Goal: Task Accomplishment & Management: Complete application form

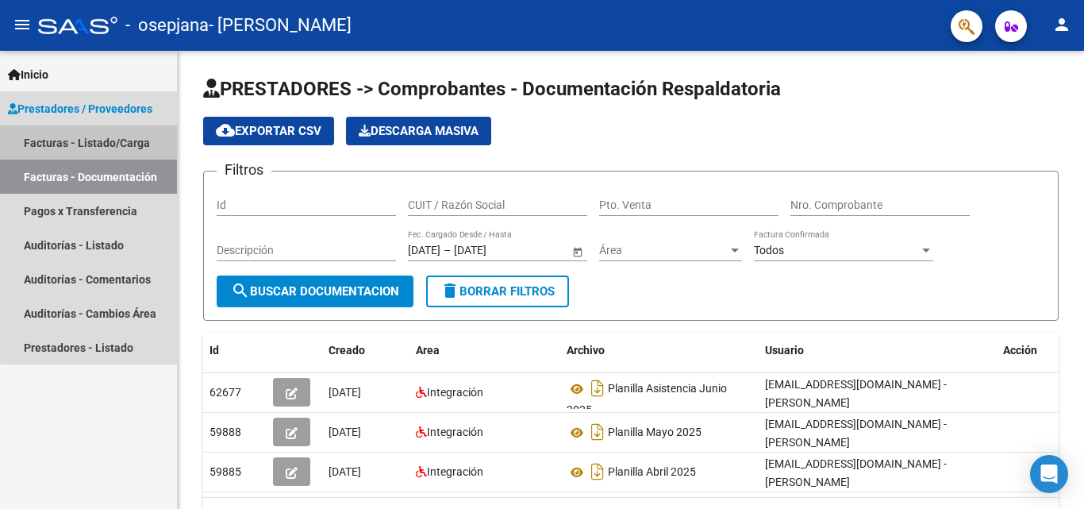
click at [98, 144] on link "Facturas - Listado/Carga" at bounding box center [88, 142] width 177 height 34
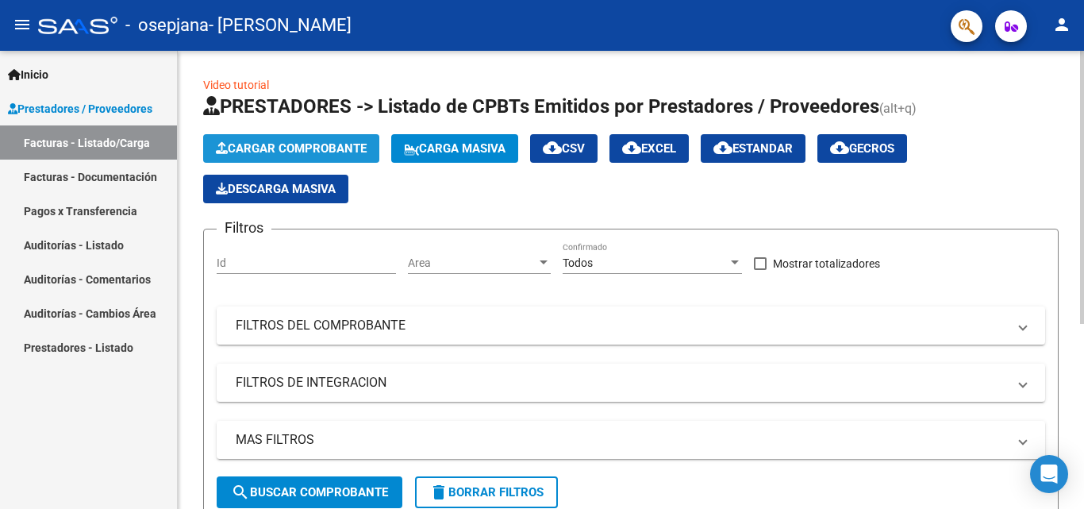
click at [301, 141] on span "Cargar Comprobante" at bounding box center [291, 148] width 151 height 14
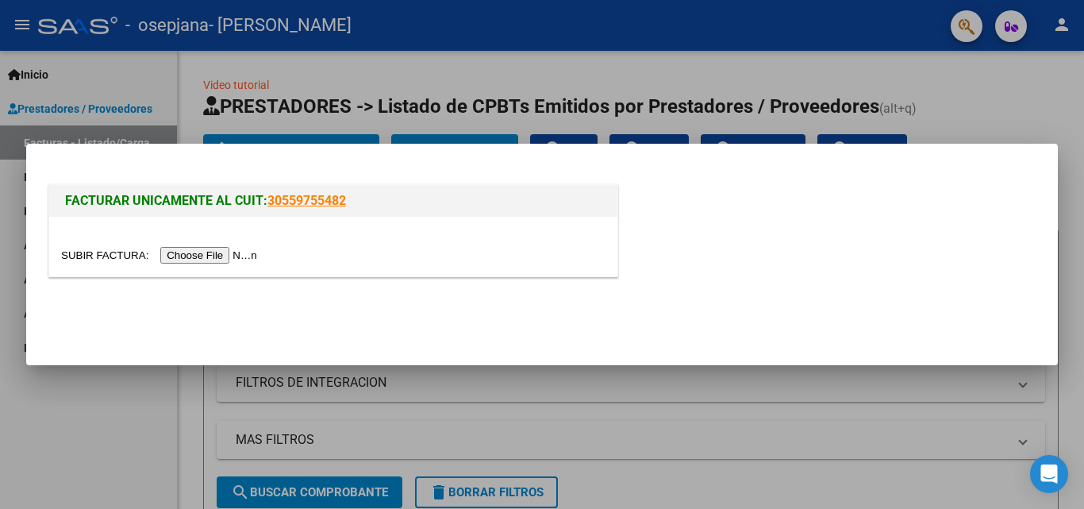
click at [203, 257] on input "file" at bounding box center [161, 255] width 201 height 17
click at [195, 253] on input "file" at bounding box center [161, 255] width 201 height 17
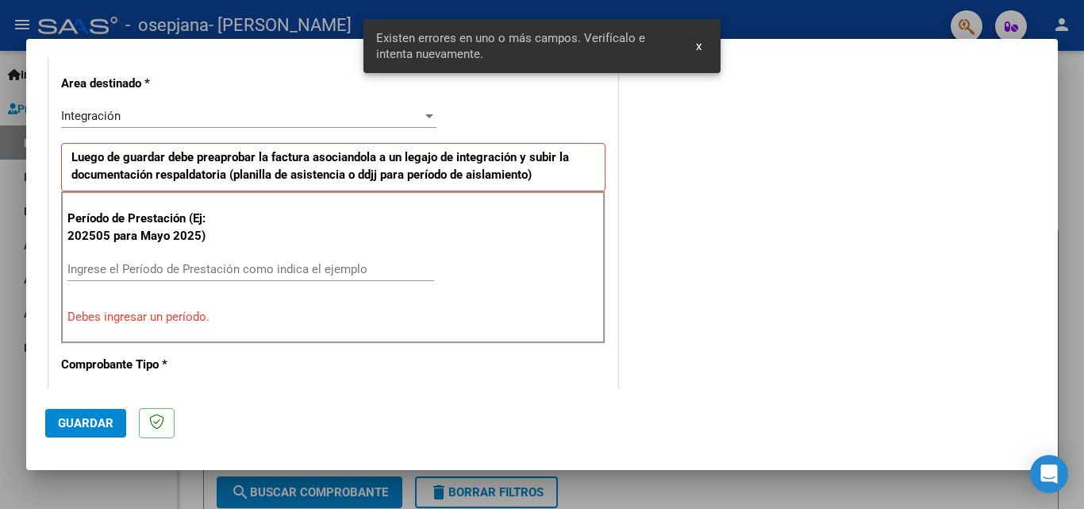
scroll to position [388, 0]
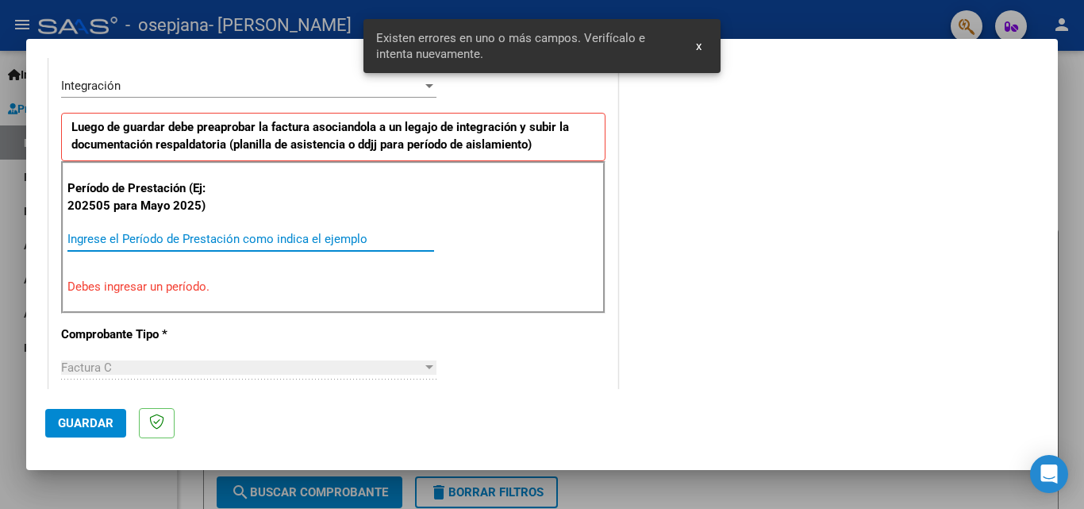
click at [212, 240] on input "Ingrese el Período de Prestación como indica el ejemplo" at bounding box center [250, 239] width 367 height 14
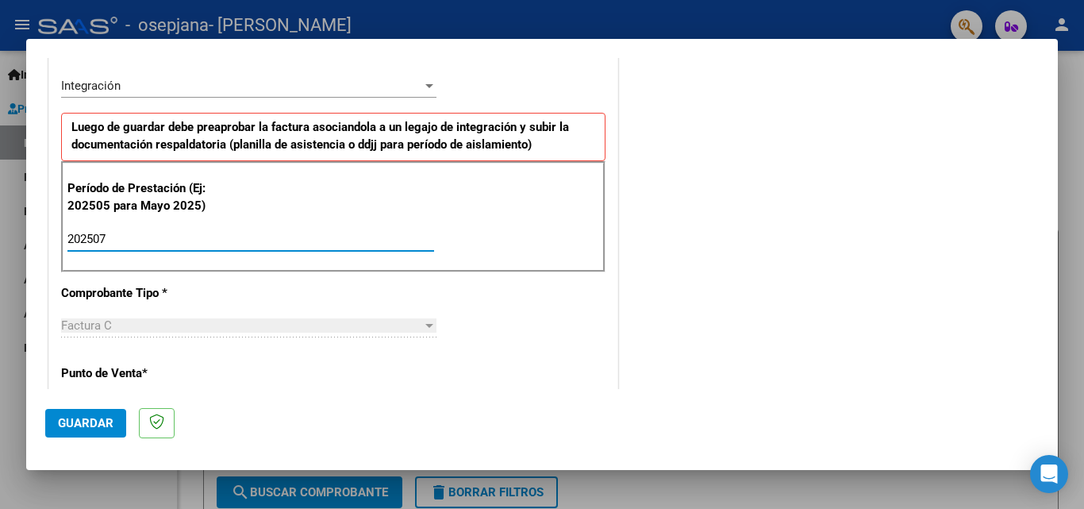
type input "202507"
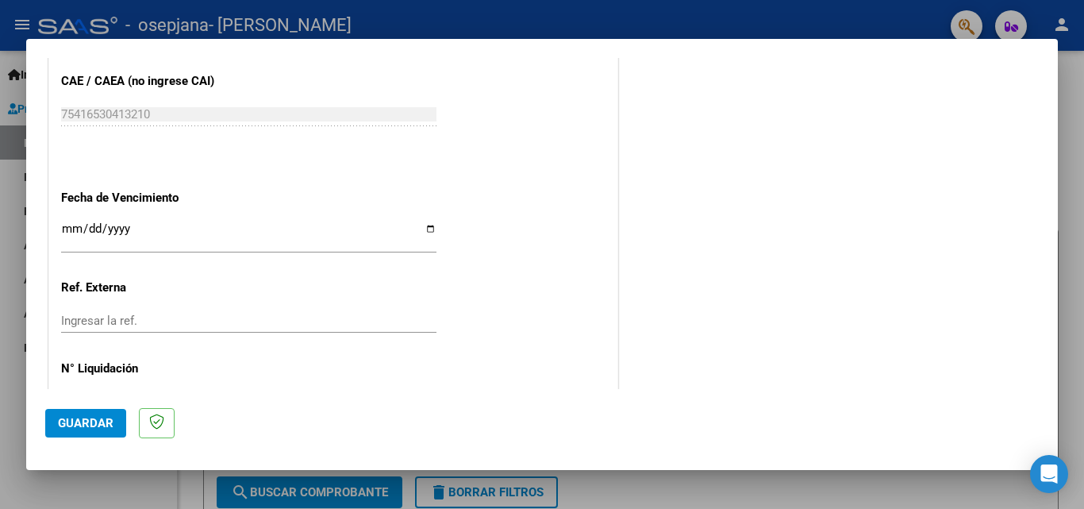
scroll to position [1018, 0]
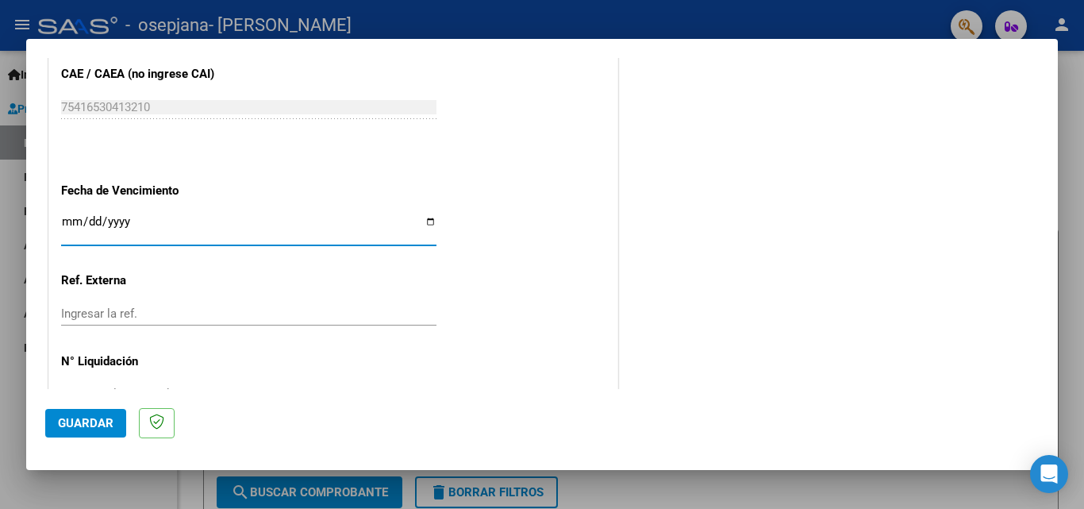
click at [429, 220] on input "Ingresar la fecha" at bounding box center [248, 227] width 375 height 25
click at [422, 224] on input "Ingresar la fecha" at bounding box center [248, 227] width 375 height 25
type input "[DATE]"
click at [136, 308] on input "Ingresar la ref." at bounding box center [248, 313] width 375 height 14
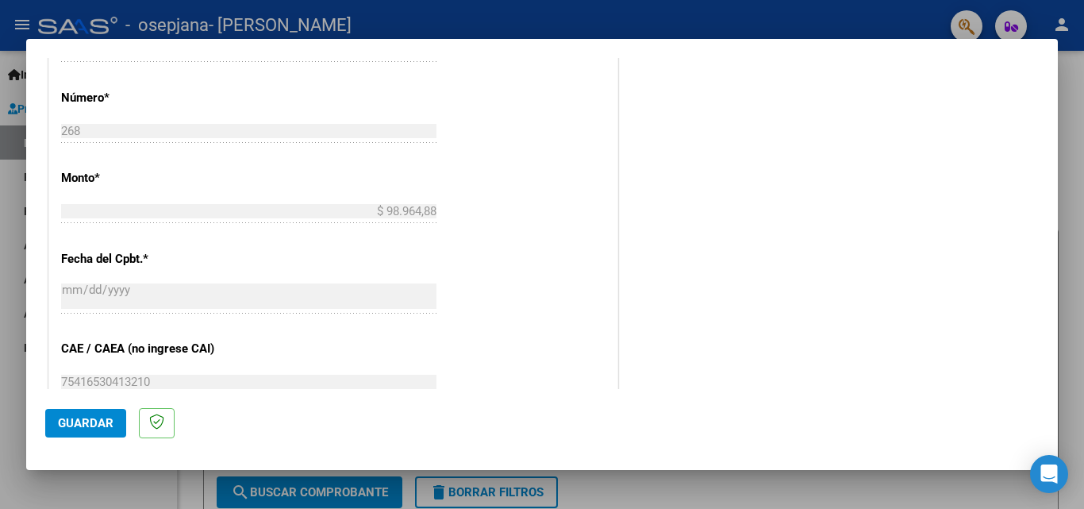
scroll to position [739, 0]
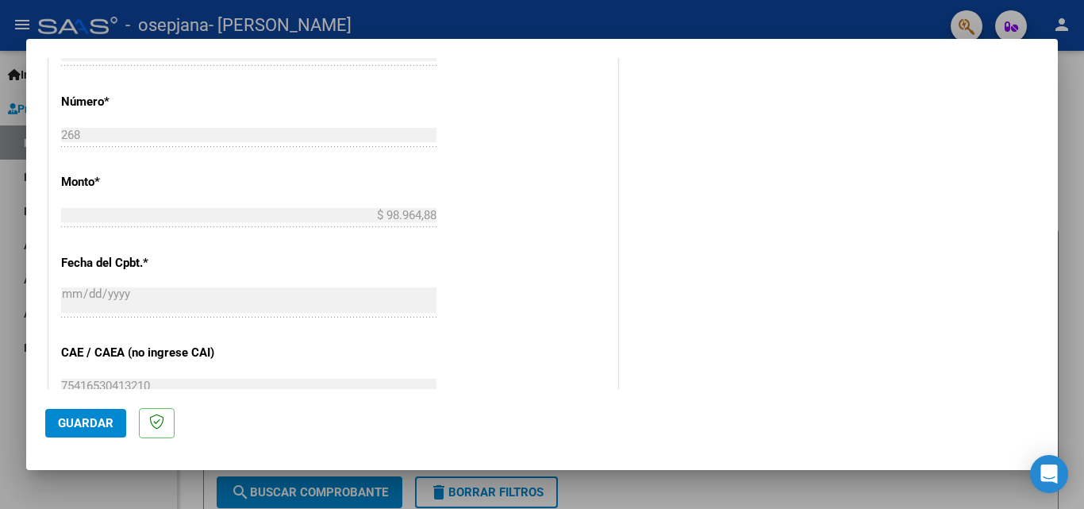
drag, startPoint x: 1045, startPoint y: 286, endPoint x: 1054, endPoint y: 275, distance: 14.1
click at [1054, 275] on mat-dialog-content "COMPROBANTE VER COMPROBANTE El comprobante fue leído exitosamente. DATOS DEL CO…" at bounding box center [541, 223] width 1031 height 331
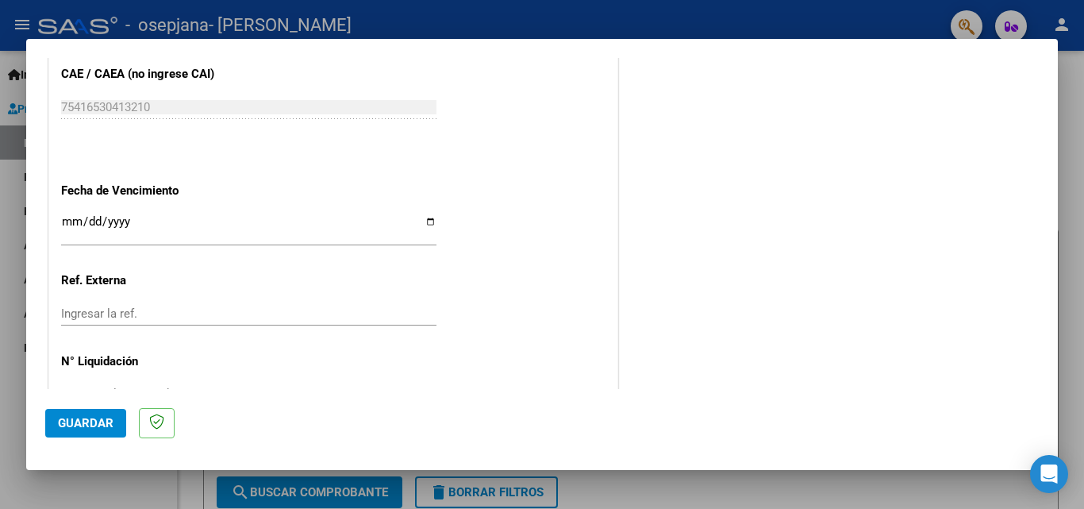
scroll to position [1066, 0]
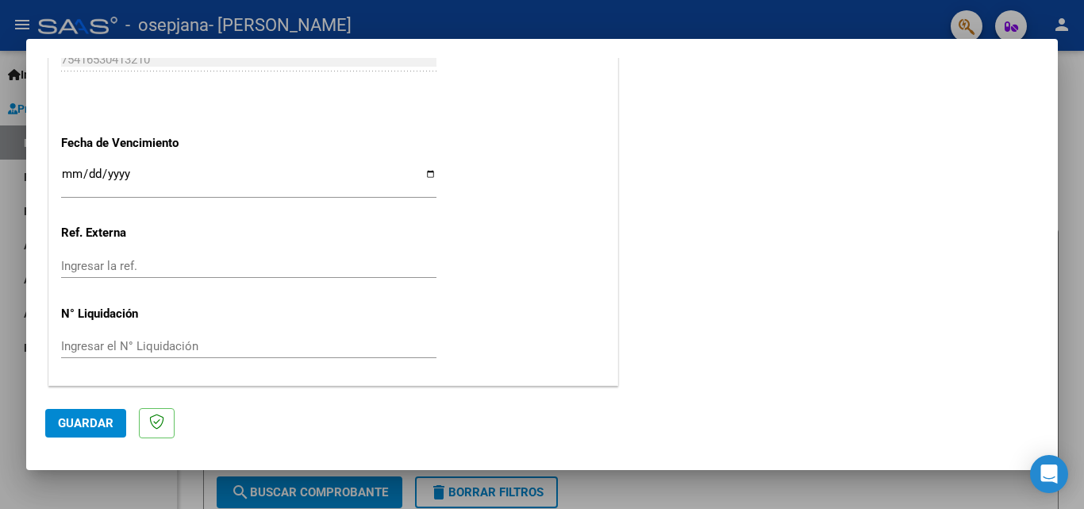
click at [65, 430] on button "Guardar" at bounding box center [85, 423] width 81 height 29
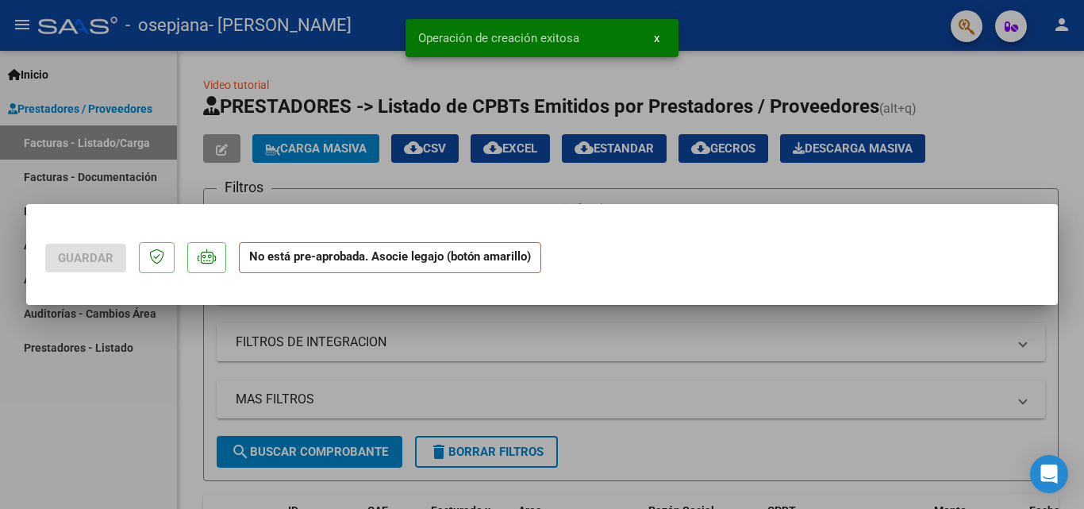
scroll to position [0, 0]
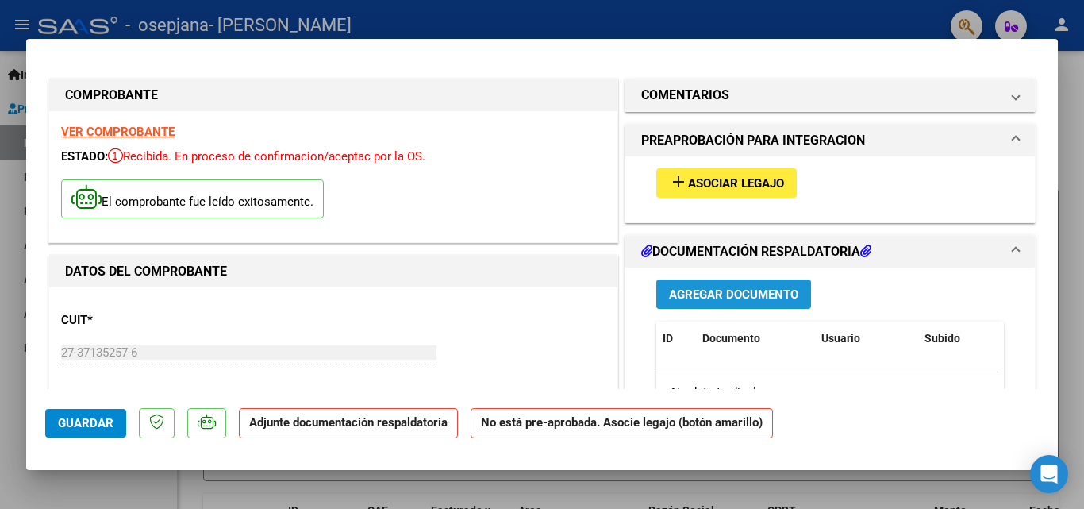
click at [682, 290] on span "Agregar Documento" at bounding box center [733, 294] width 129 height 14
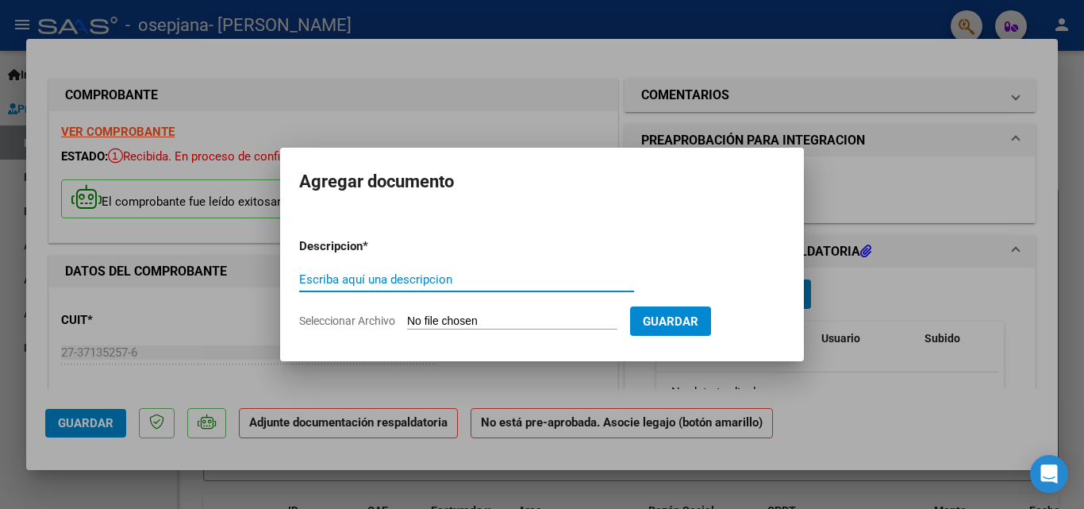
click at [505, 401] on div at bounding box center [542, 254] width 1084 height 509
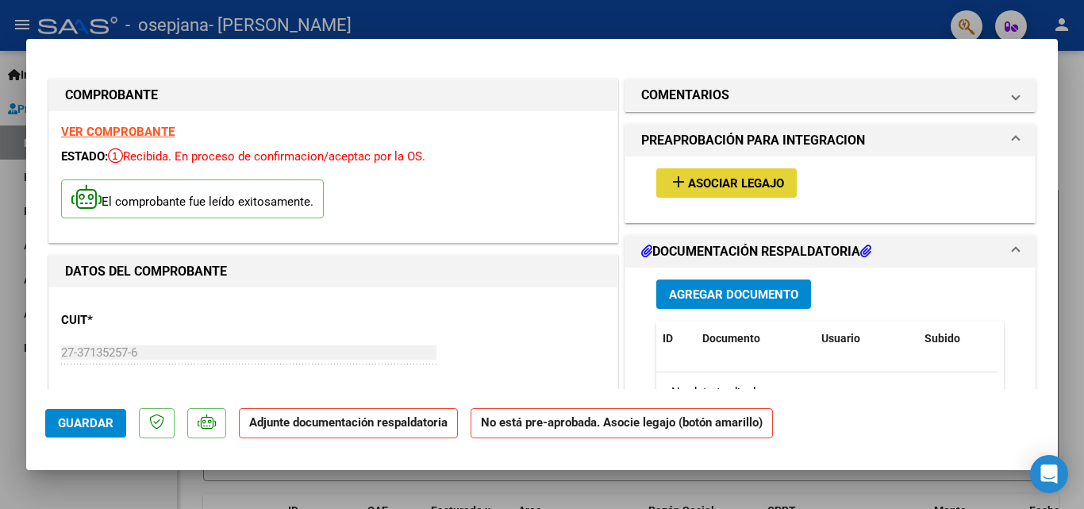
click at [735, 187] on span "Asociar Legajo" at bounding box center [736, 183] width 96 height 14
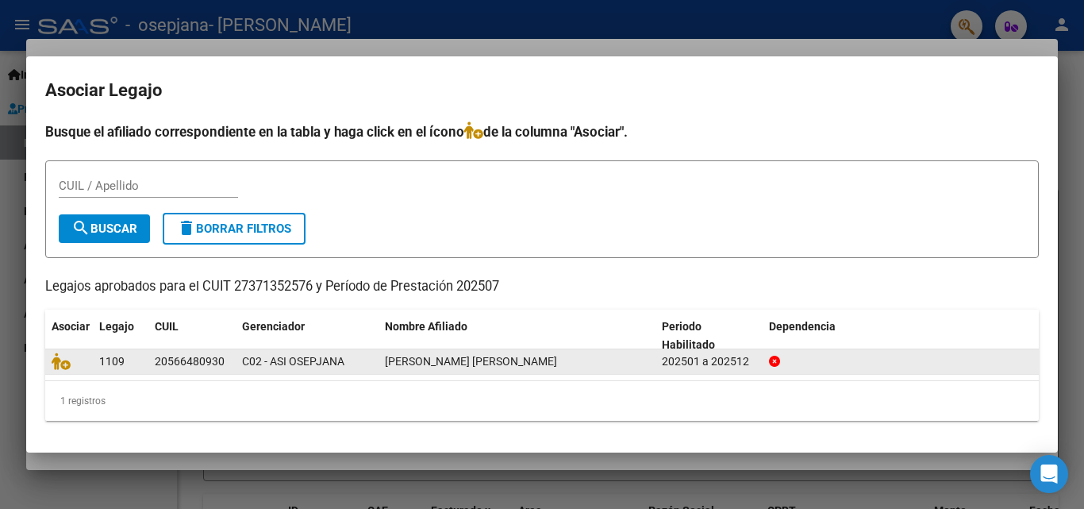
click at [190, 356] on div "20566480930" at bounding box center [190, 361] width 70 height 18
click at [454, 363] on span "[PERSON_NAME] [PERSON_NAME]" at bounding box center [471, 361] width 172 height 13
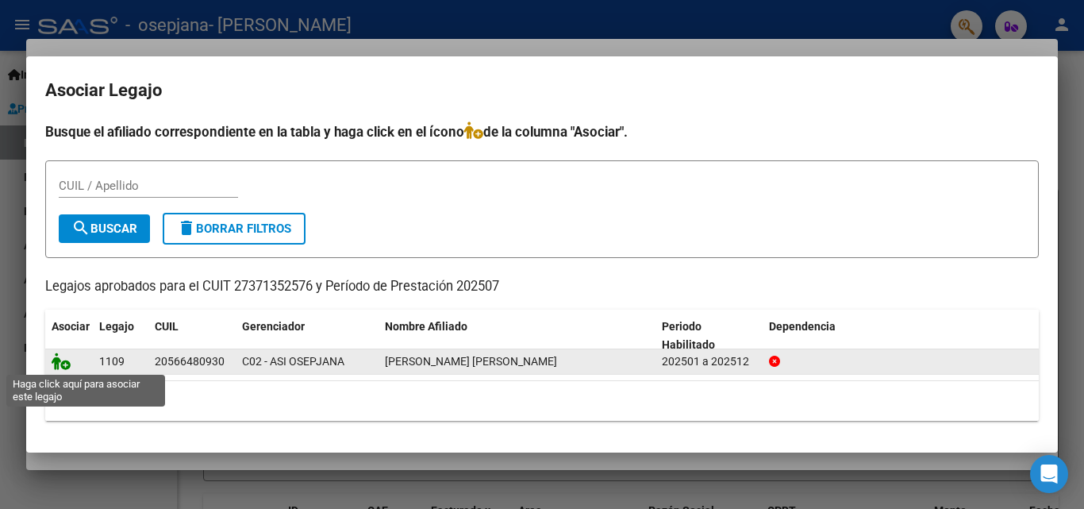
click at [64, 359] on icon at bounding box center [61, 360] width 19 height 17
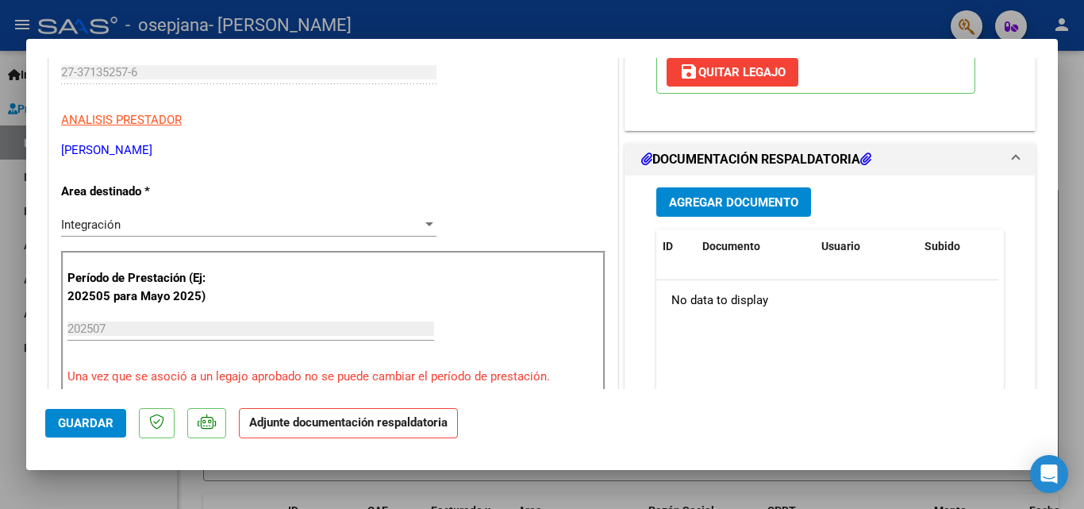
scroll to position [287, 0]
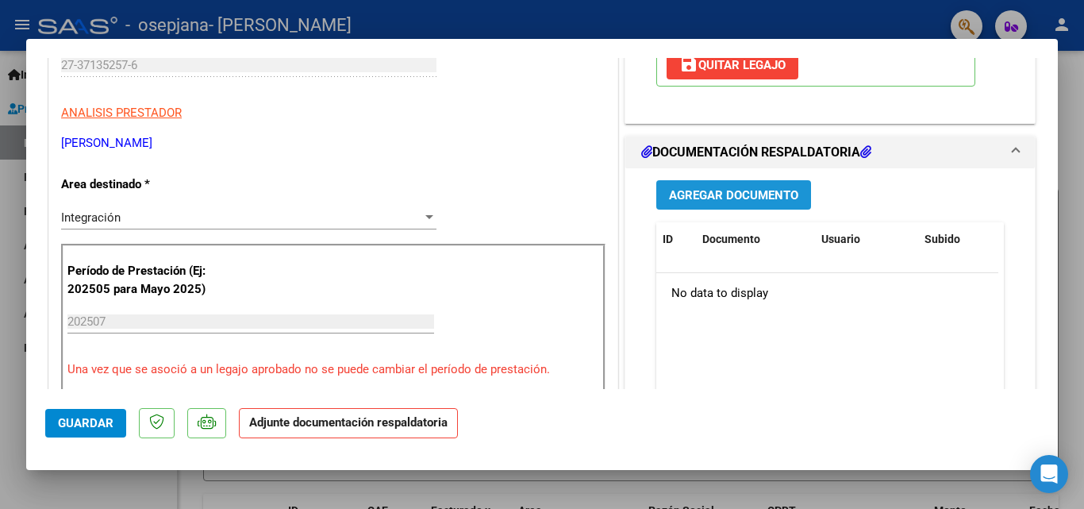
click at [741, 202] on span "Agregar Documento" at bounding box center [733, 194] width 129 height 14
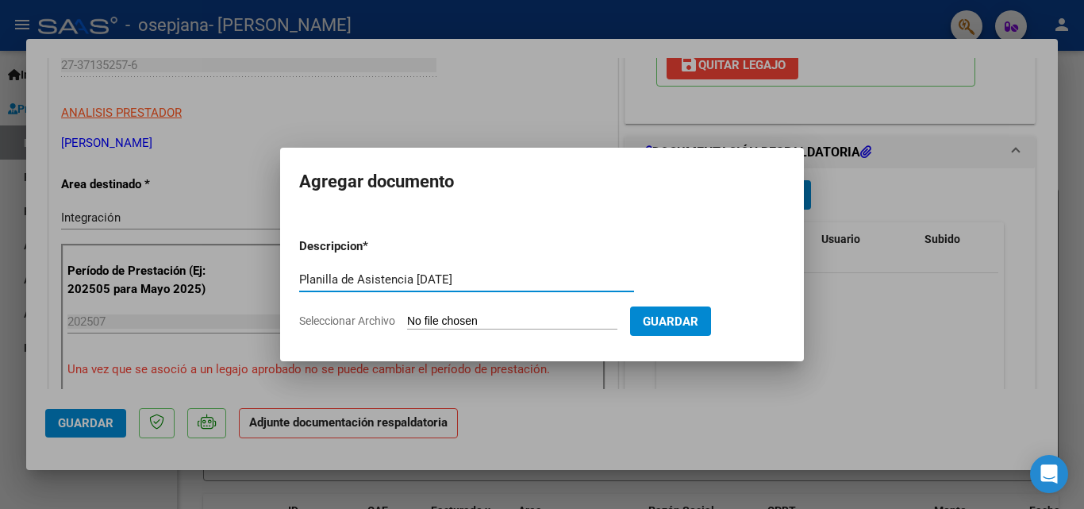
type input "Planilla de Asistencia [DATE]"
click at [543, 317] on input "Seleccionar Archivo" at bounding box center [512, 321] width 210 height 15
type input "C:\fakepath\planilla [PERSON_NAME].pdf"
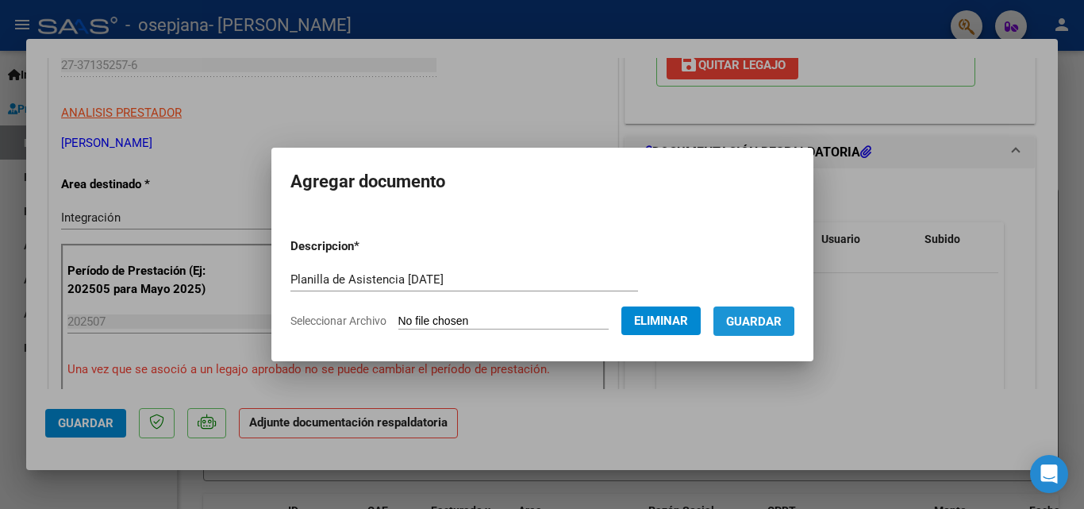
click at [724, 334] on button "Guardar" at bounding box center [753, 320] width 81 height 29
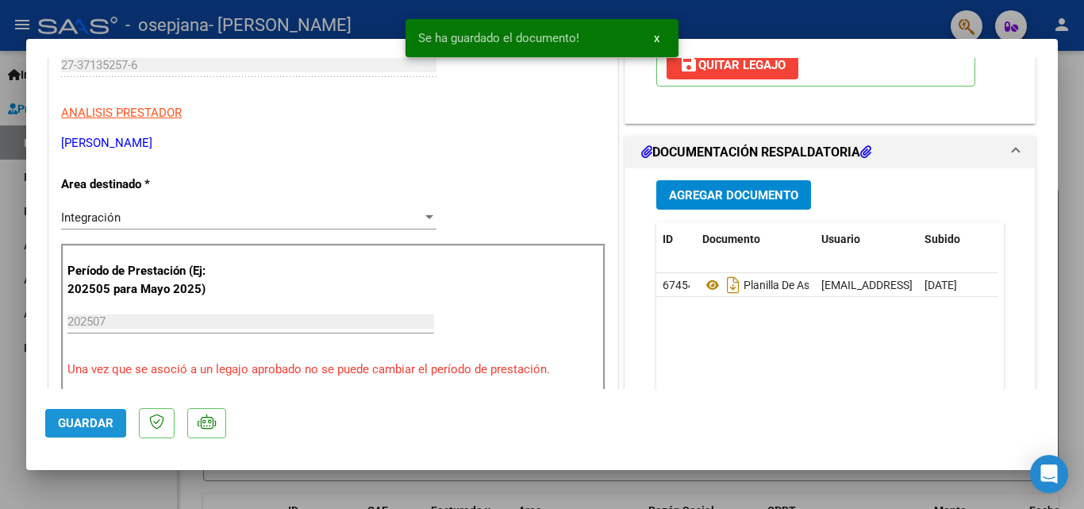
click at [69, 430] on button "Guardar" at bounding box center [85, 423] width 81 height 29
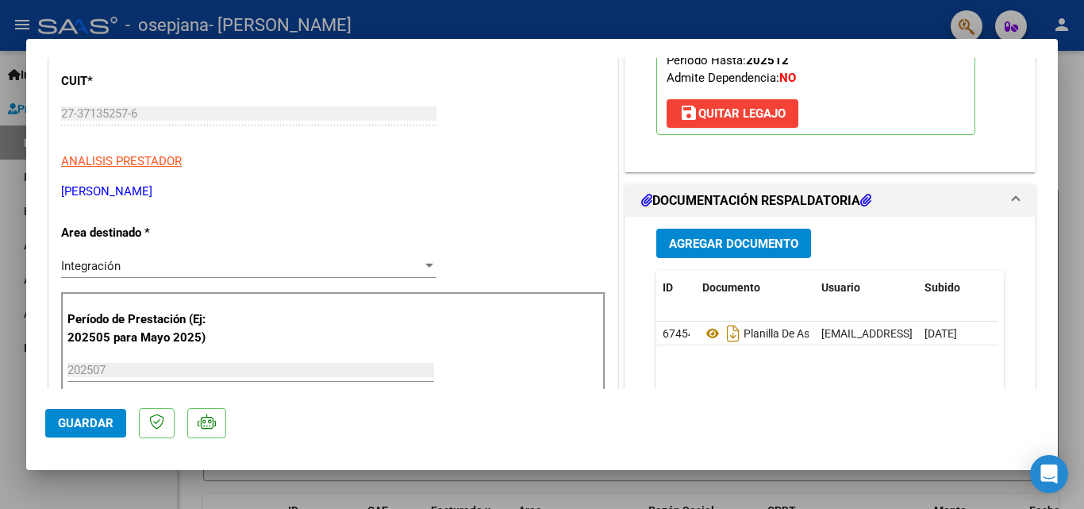
scroll to position [0, 0]
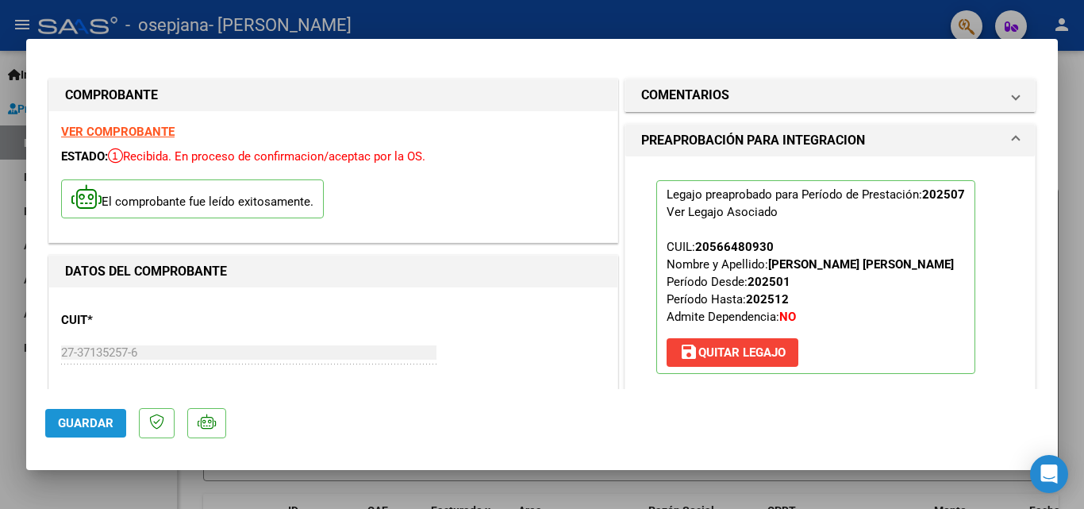
click at [68, 425] on span "Guardar" at bounding box center [86, 423] width 56 height 14
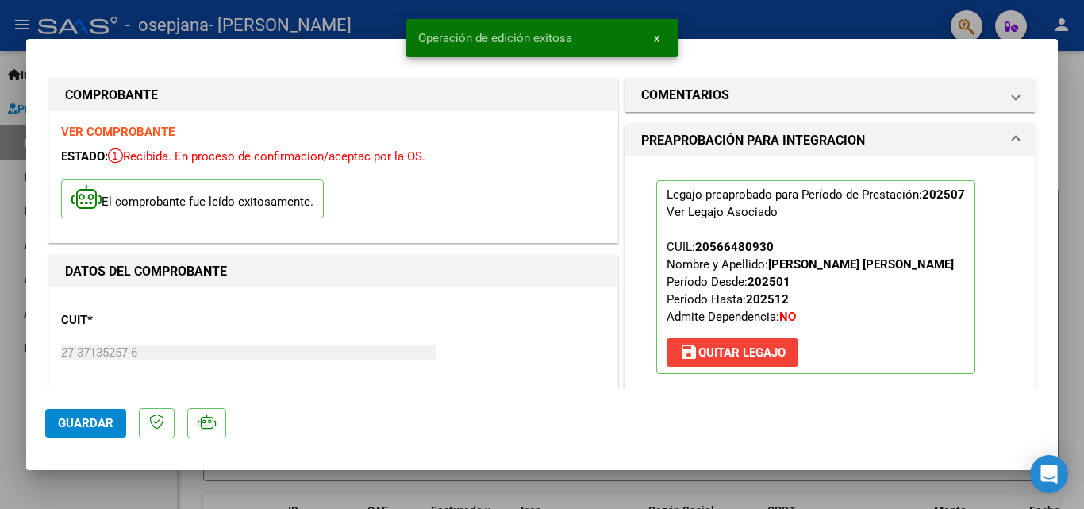
click at [816, 485] on div at bounding box center [542, 254] width 1084 height 509
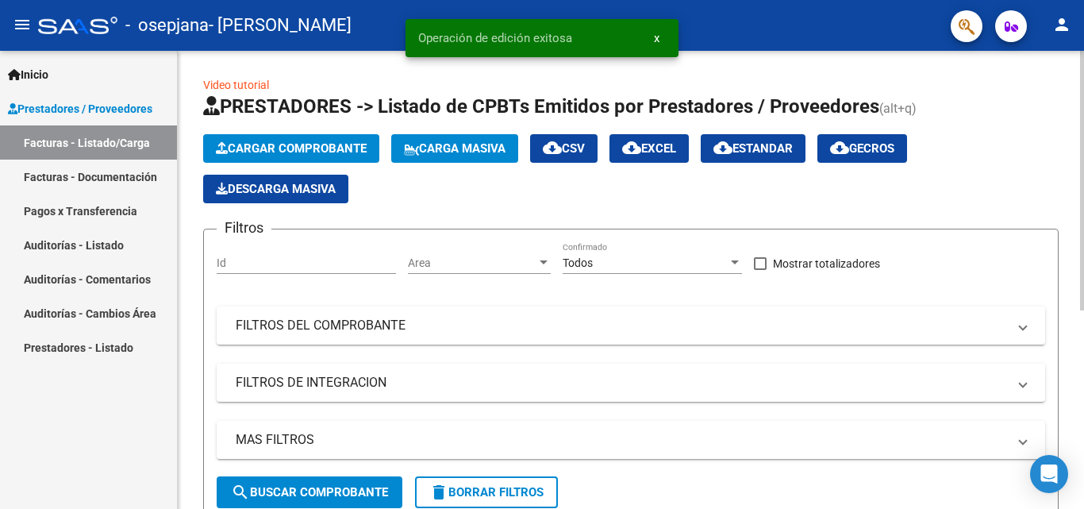
click at [328, 141] on span "Cargar Comprobante" at bounding box center [291, 148] width 151 height 14
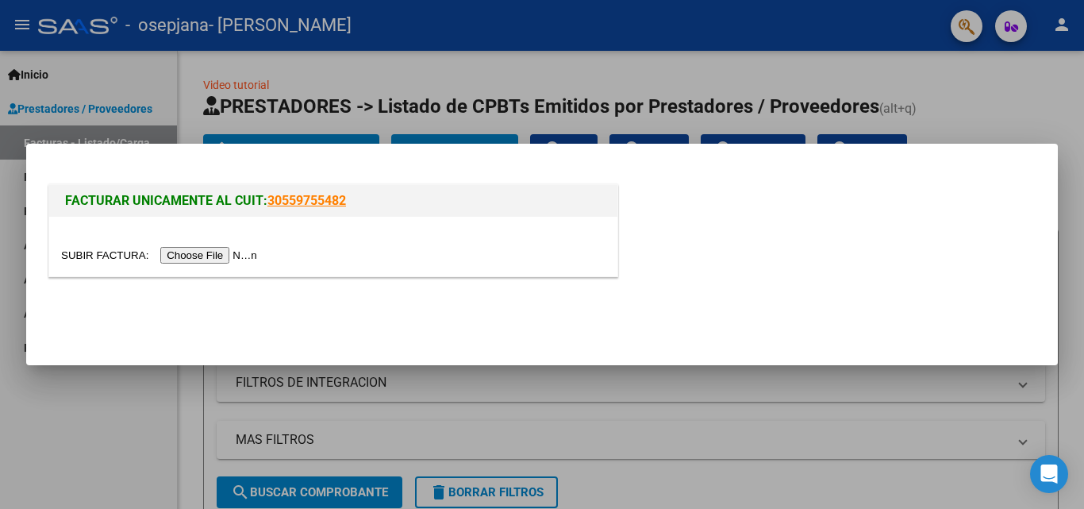
click at [190, 258] on input "file" at bounding box center [161, 255] width 201 height 17
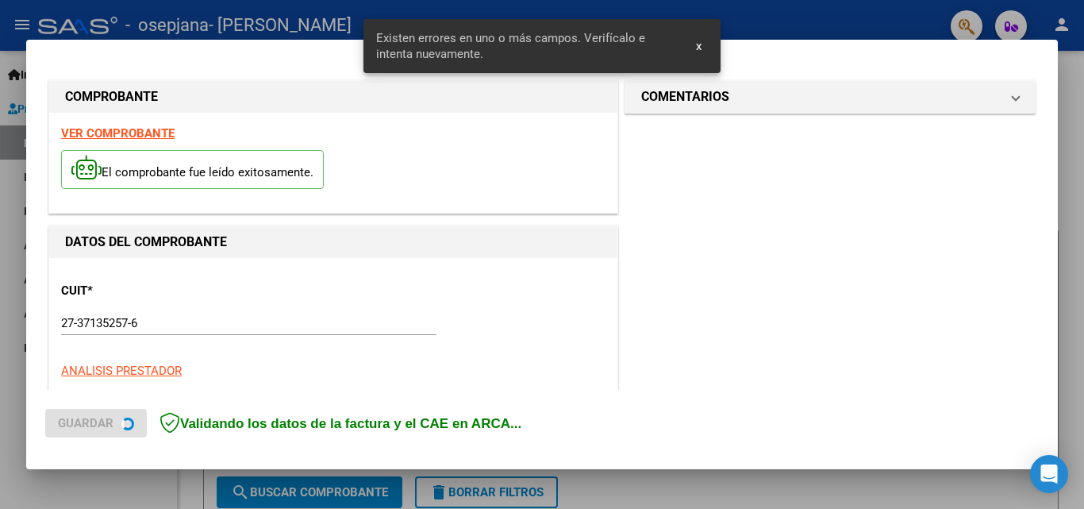
scroll to position [358, 0]
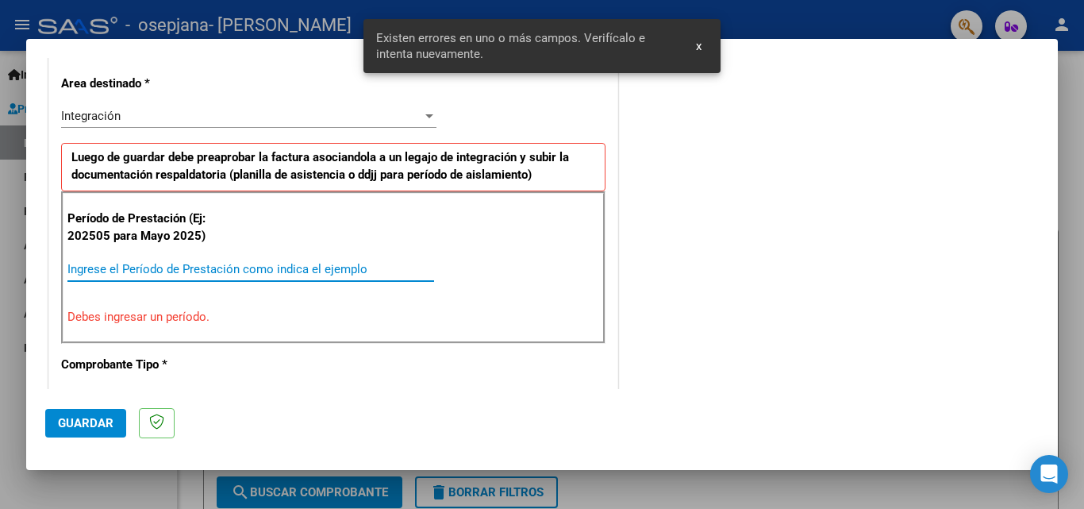
click at [235, 264] on input "Ingrese el Período de Prestación como indica el ejemplo" at bounding box center [250, 269] width 367 height 14
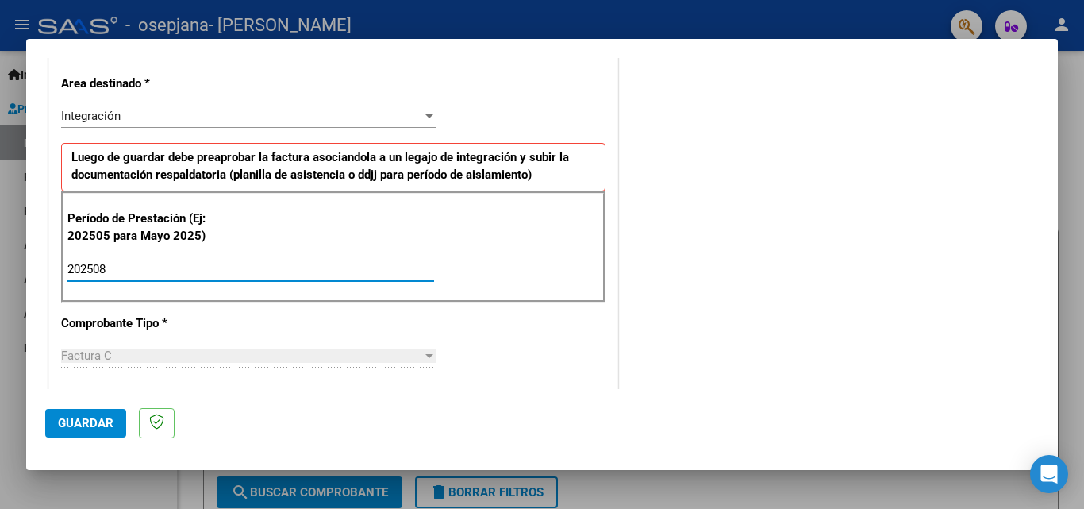
type input "202508"
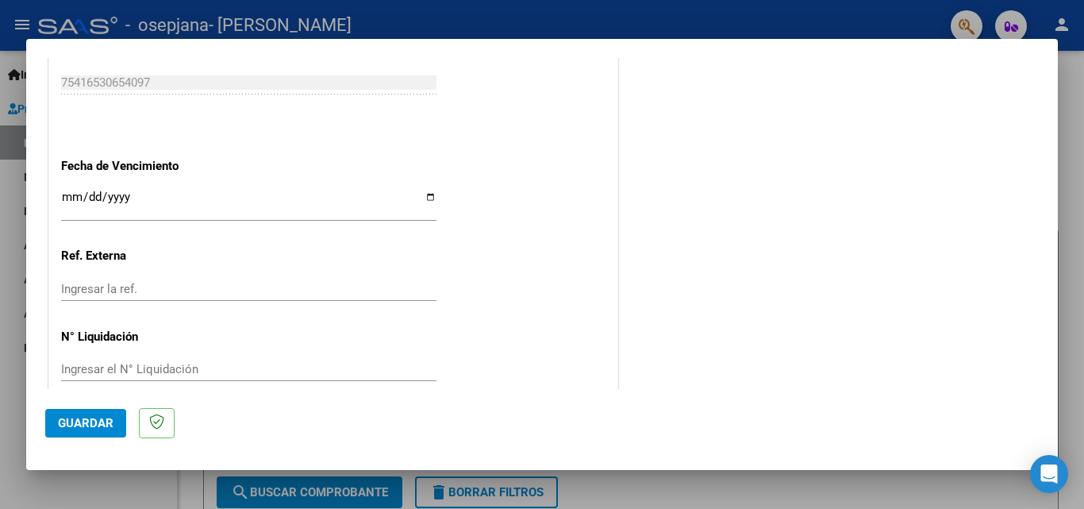
scroll to position [1066, 0]
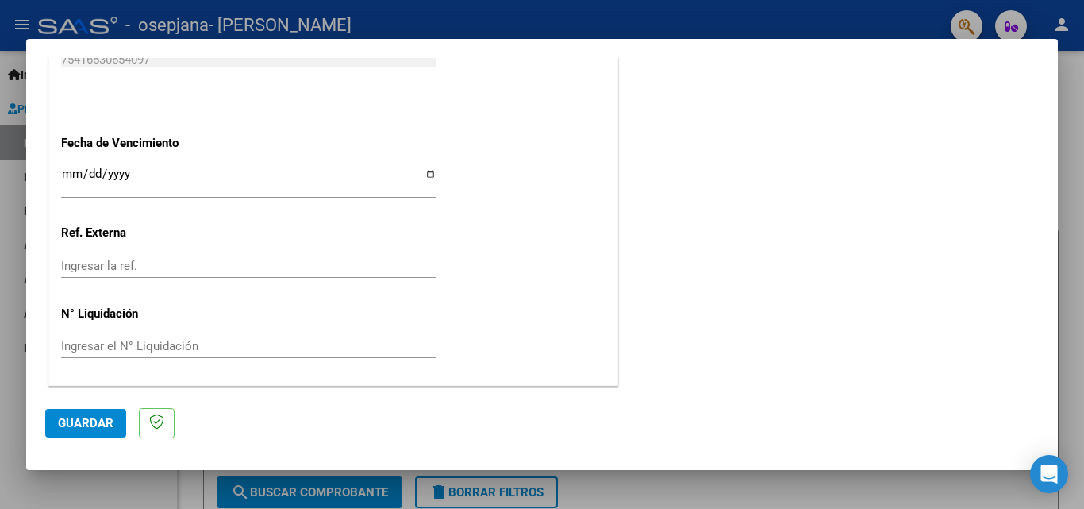
click at [89, 431] on button "Guardar" at bounding box center [85, 423] width 81 height 29
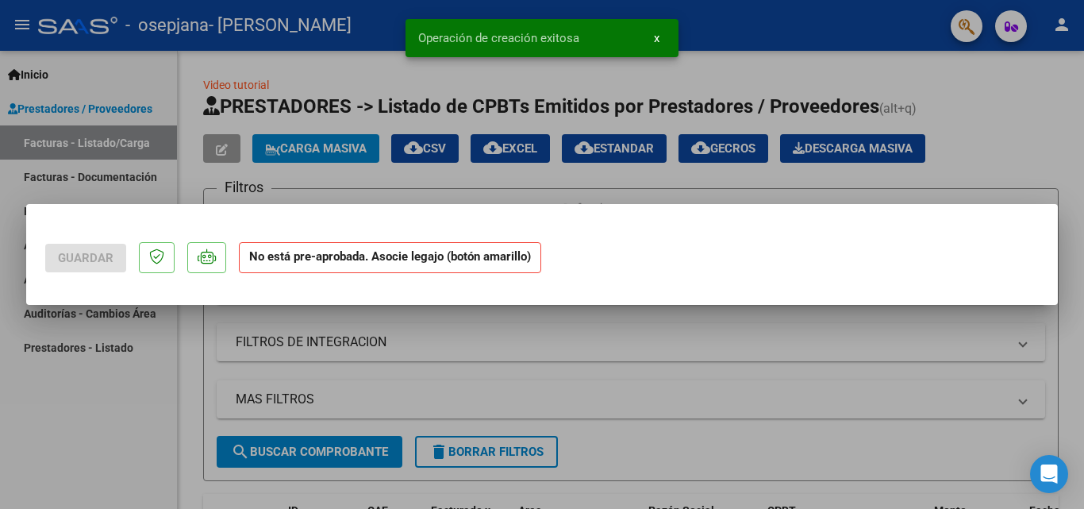
scroll to position [0, 0]
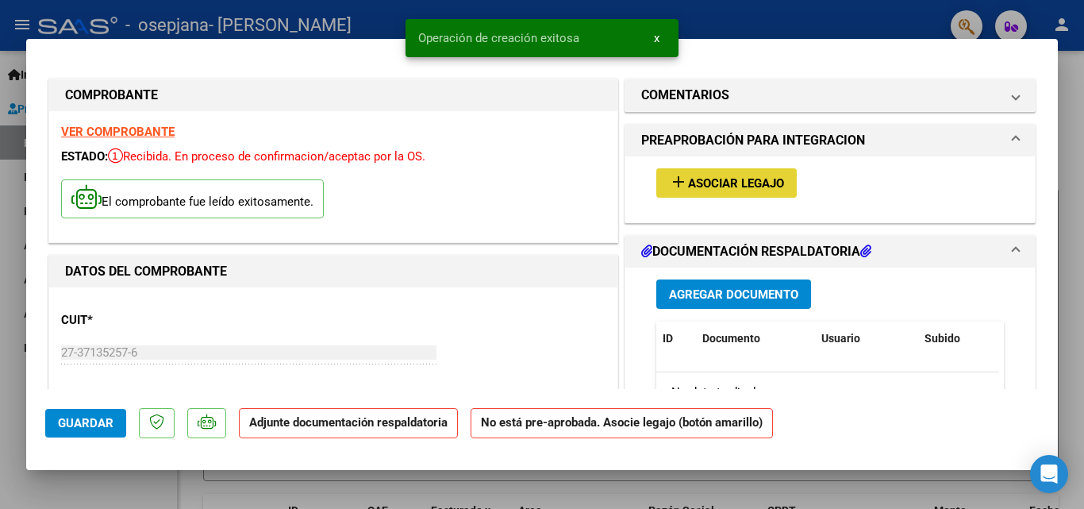
click at [689, 173] on button "add Asociar Legajo" at bounding box center [726, 182] width 140 height 29
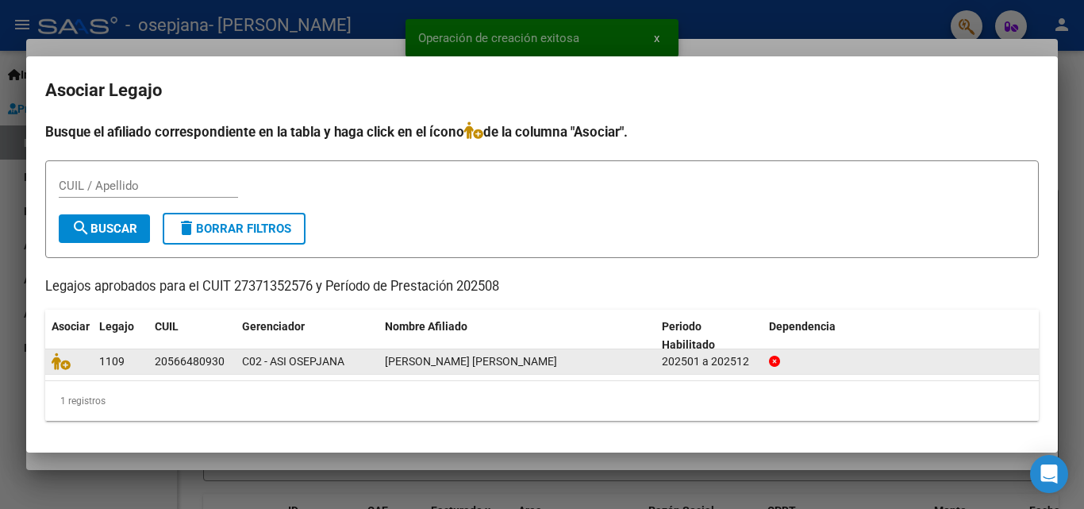
click at [69, 370] on div at bounding box center [69, 361] width 35 height 18
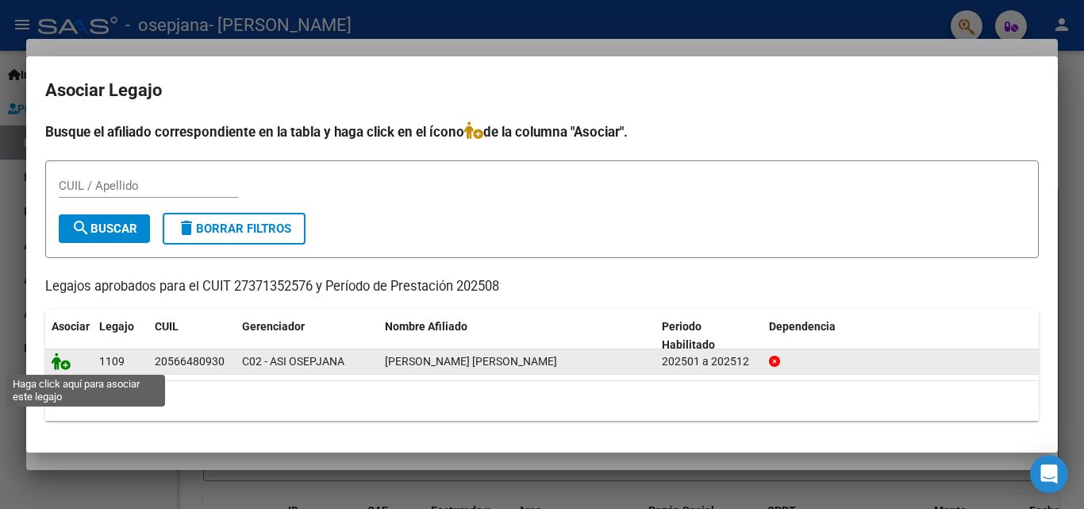
click at [65, 366] on icon at bounding box center [61, 360] width 19 height 17
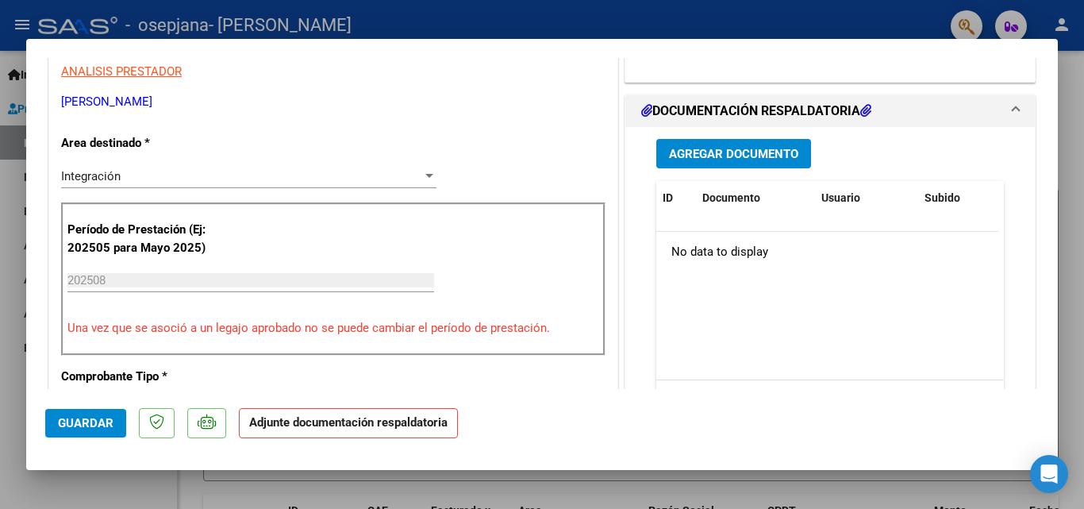
scroll to position [332, 0]
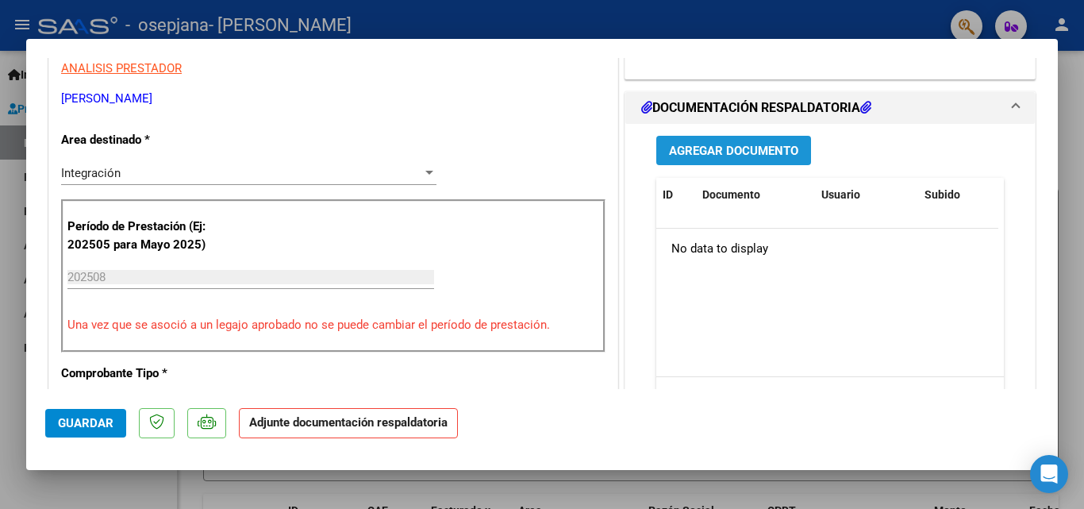
click at [703, 158] on span "Agregar Documento" at bounding box center [733, 151] width 129 height 14
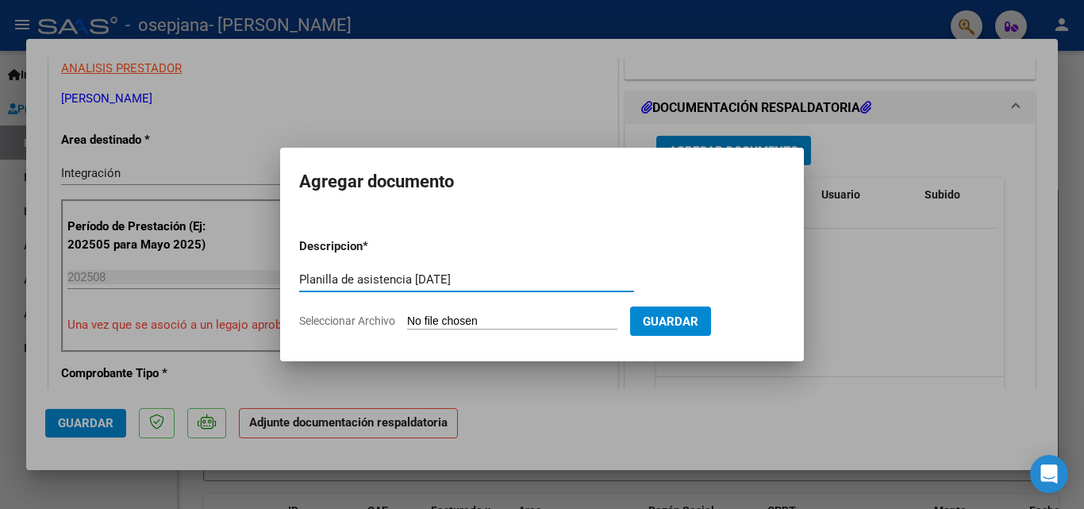
type input "Planilla de asistencia [DATE]"
click at [538, 320] on input "Seleccionar Archivo" at bounding box center [512, 321] width 210 height 15
type input "C:\fakepath\planilla [PERSON_NAME] agosto.pdf"
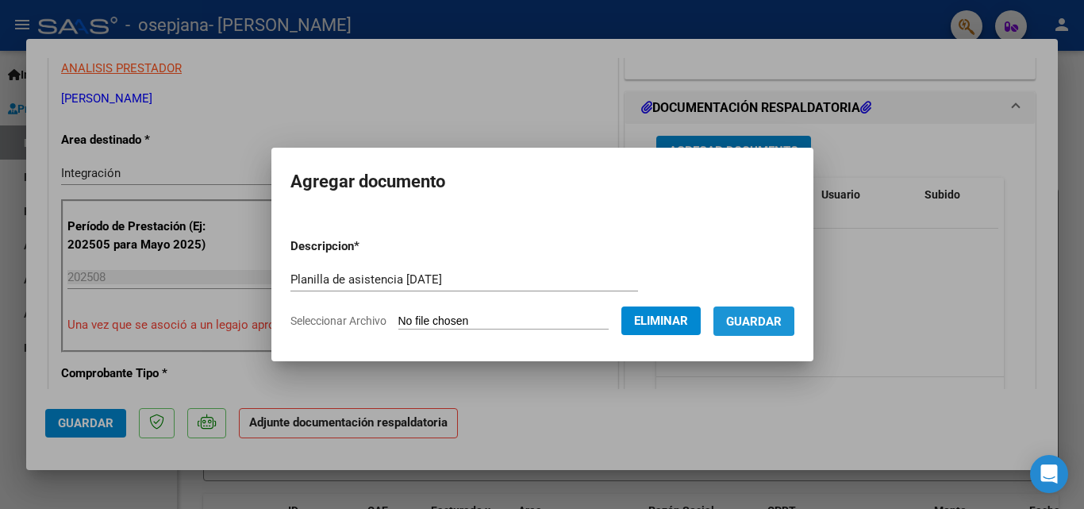
click at [739, 312] on button "Guardar" at bounding box center [753, 320] width 81 height 29
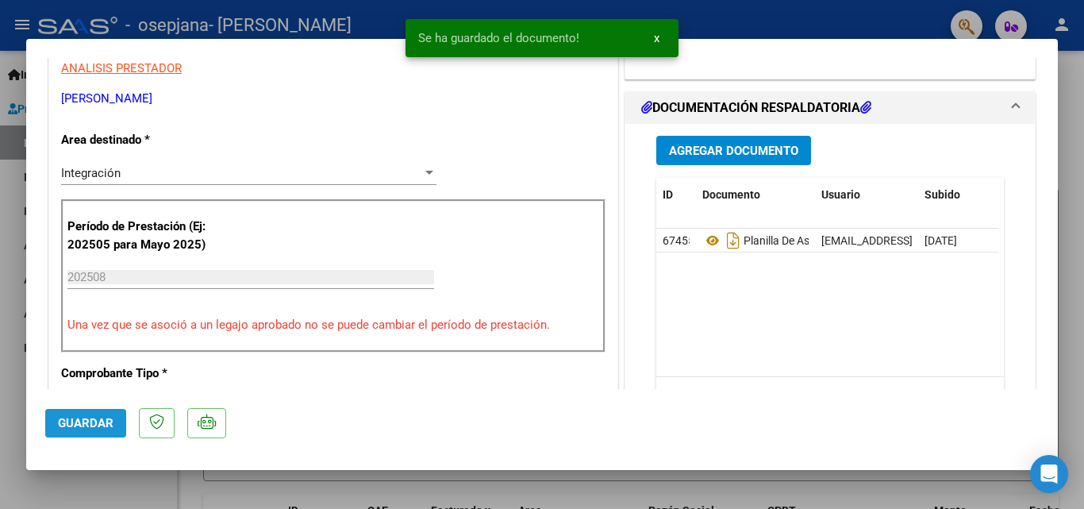
click at [84, 412] on button "Guardar" at bounding box center [85, 423] width 81 height 29
click at [505, 492] on div at bounding box center [542, 254] width 1084 height 509
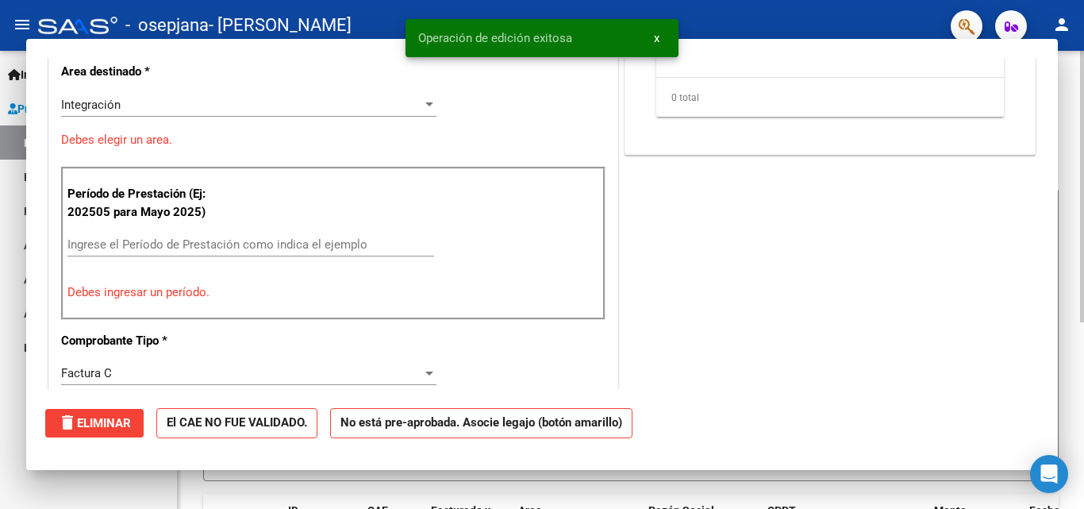
scroll to position [0, 0]
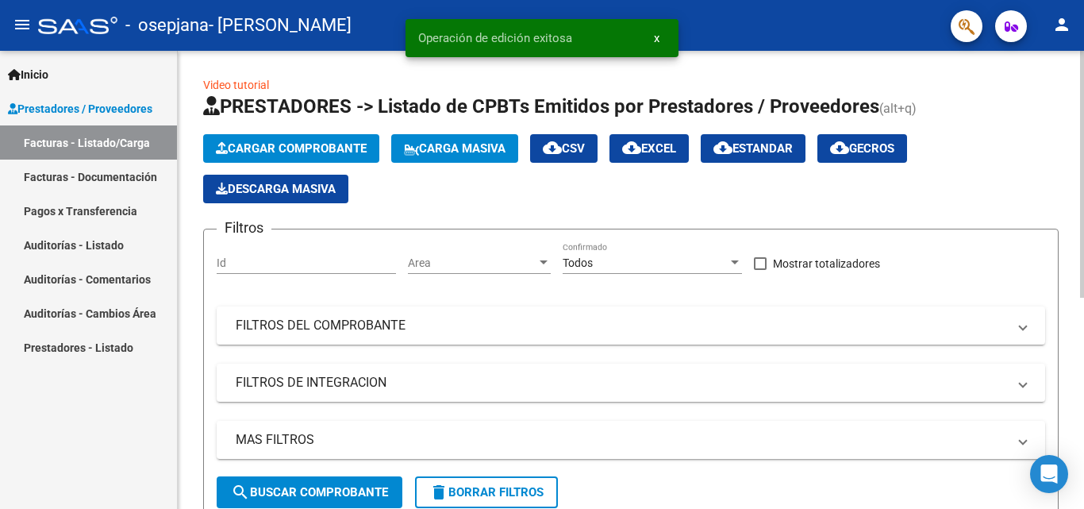
click at [269, 148] on span "Cargar Comprobante" at bounding box center [291, 148] width 151 height 14
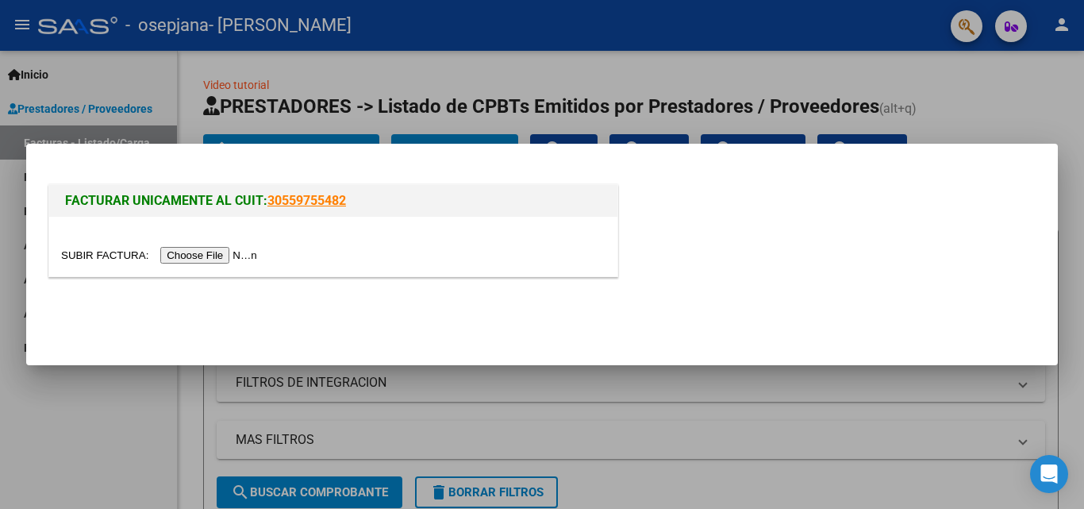
click at [203, 255] on input "file" at bounding box center [161, 255] width 201 height 17
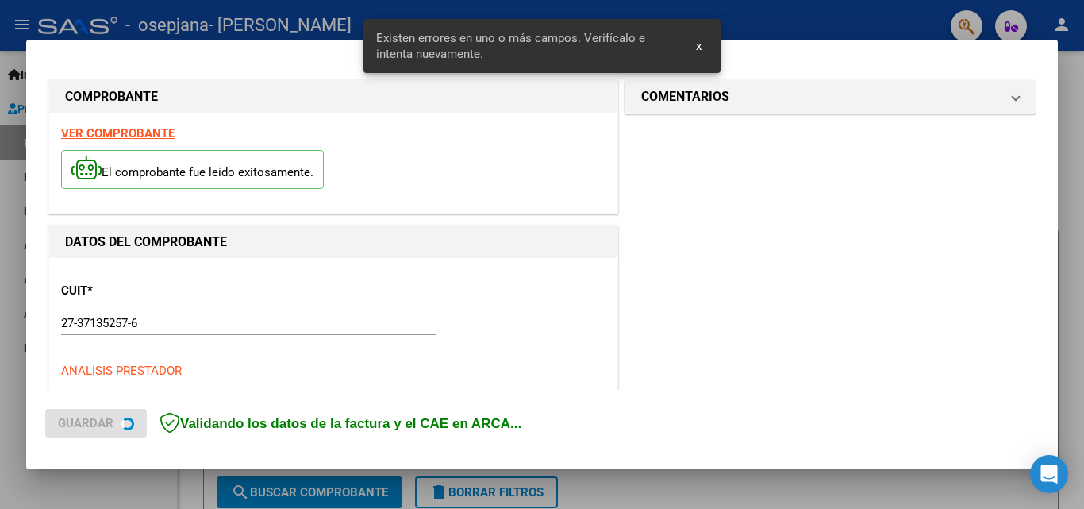
scroll to position [358, 0]
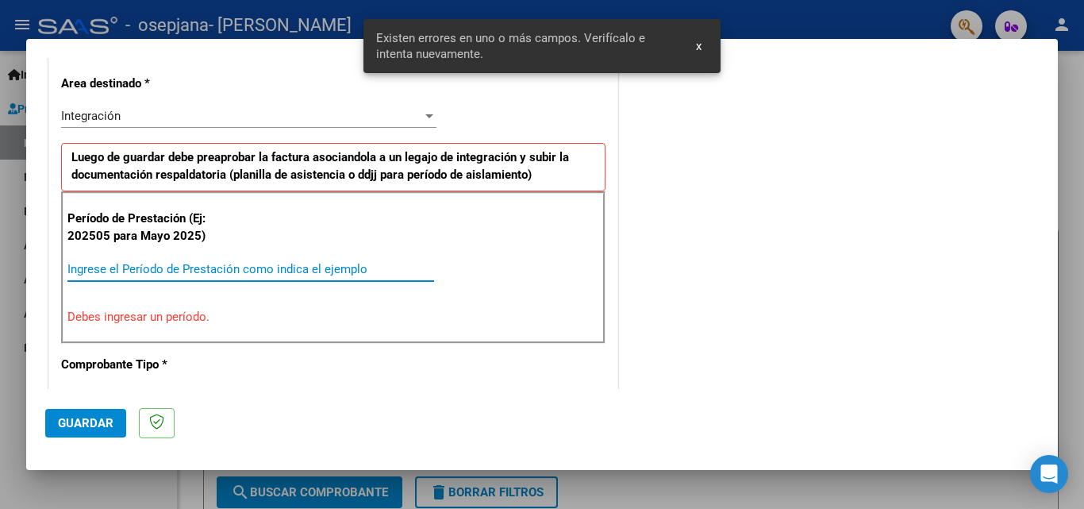
click at [281, 267] on input "Ingrese el Período de Prestación como indica el ejemplo" at bounding box center [250, 269] width 367 height 14
type input "0"
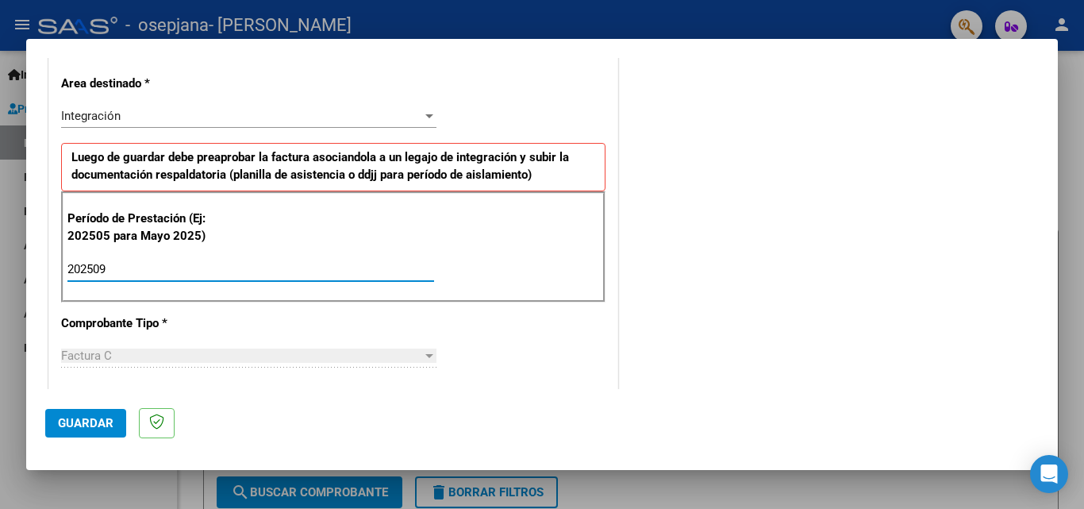
type input "202509"
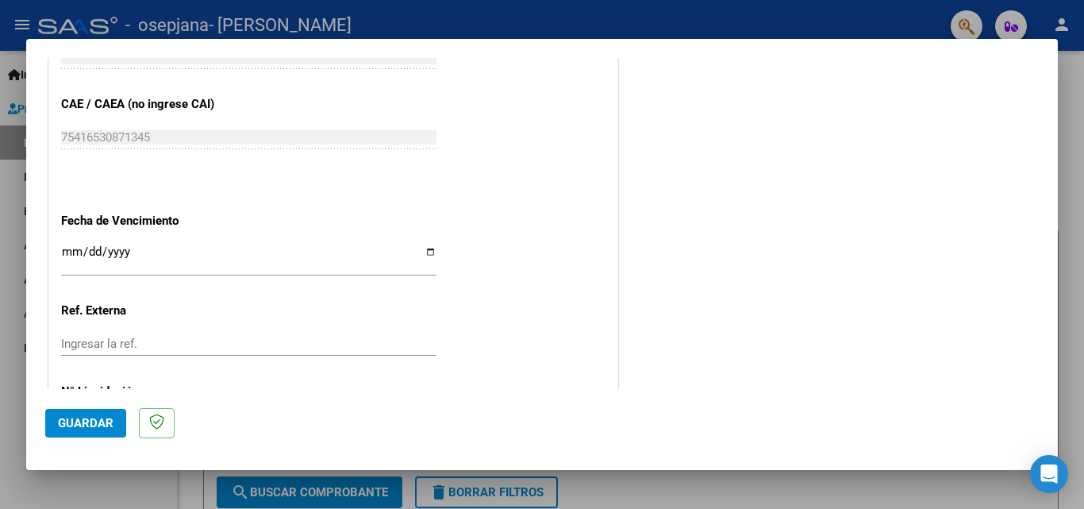
scroll to position [995, 0]
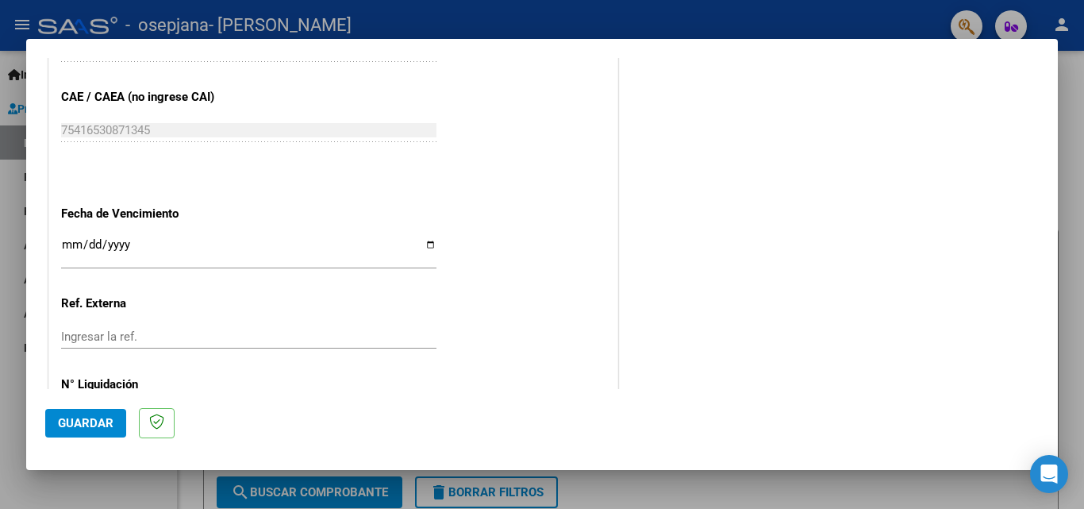
click at [86, 431] on button "Guardar" at bounding box center [85, 423] width 81 height 29
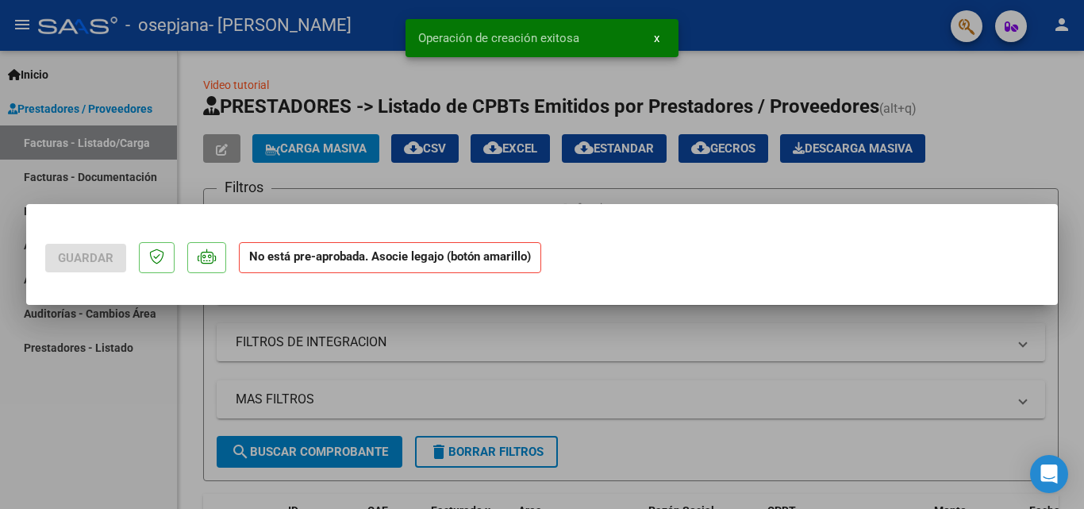
scroll to position [0, 0]
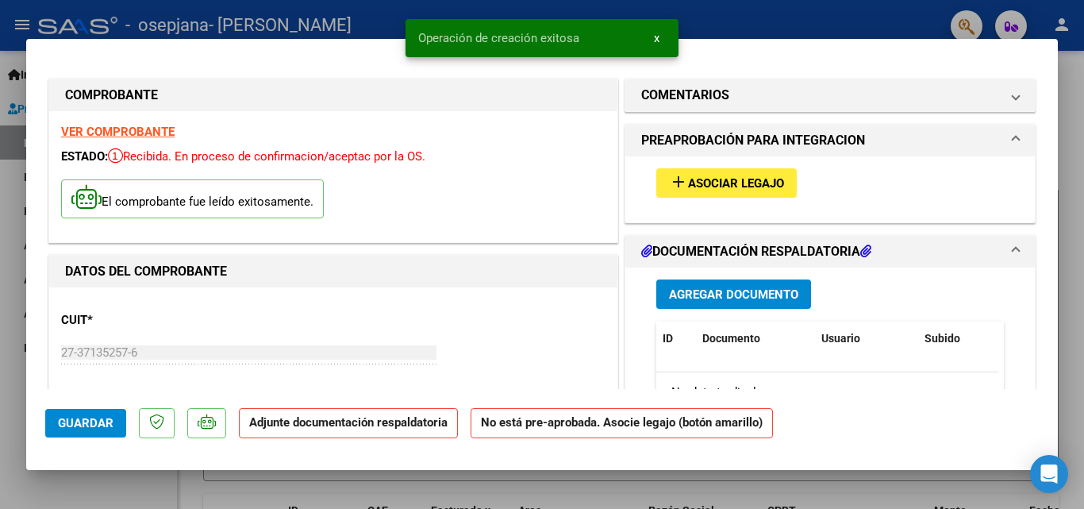
click at [735, 181] on span "Asociar Legajo" at bounding box center [736, 183] width 96 height 14
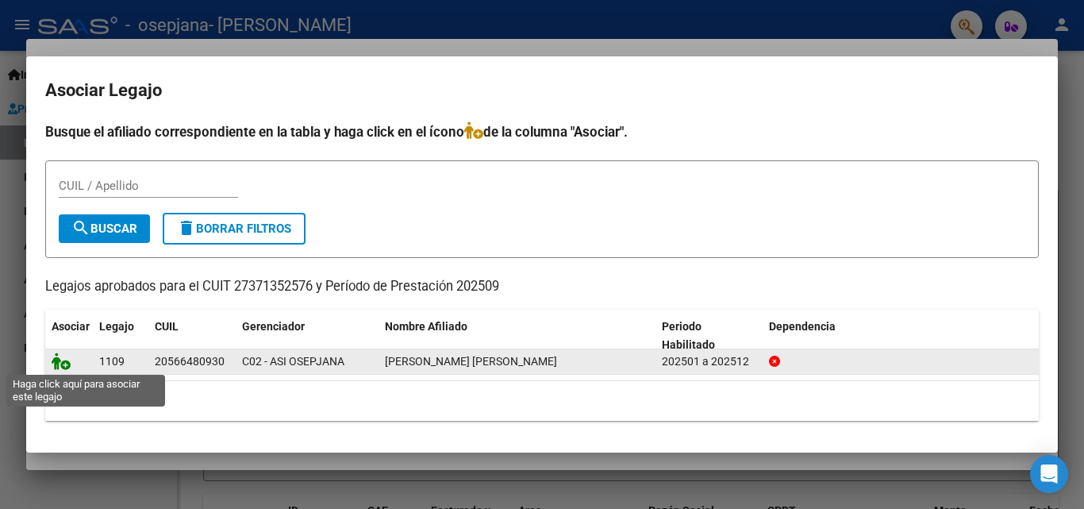
click at [63, 362] on icon at bounding box center [61, 360] width 19 height 17
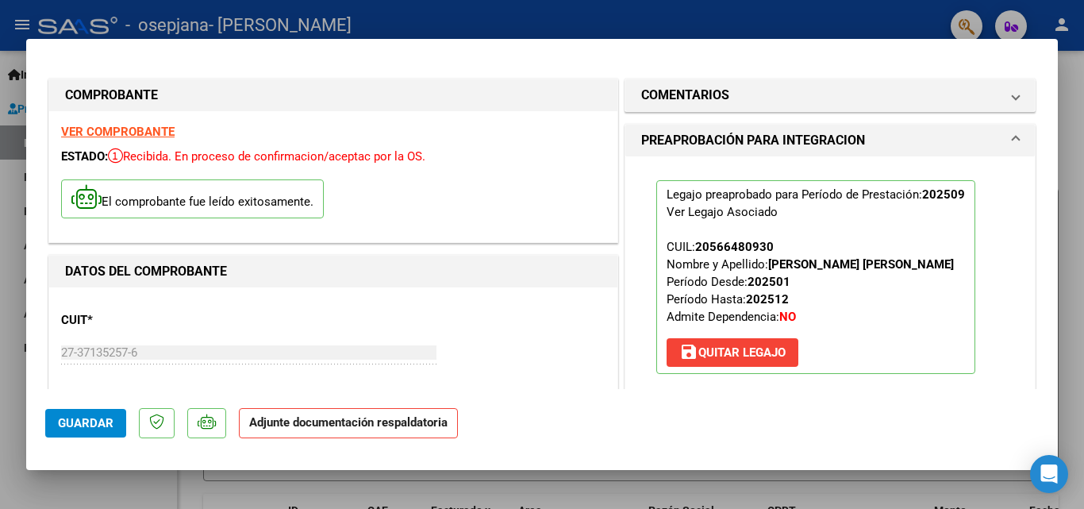
click at [413, 431] on p "Adjunte documentación respaldatoria" at bounding box center [348, 423] width 219 height 31
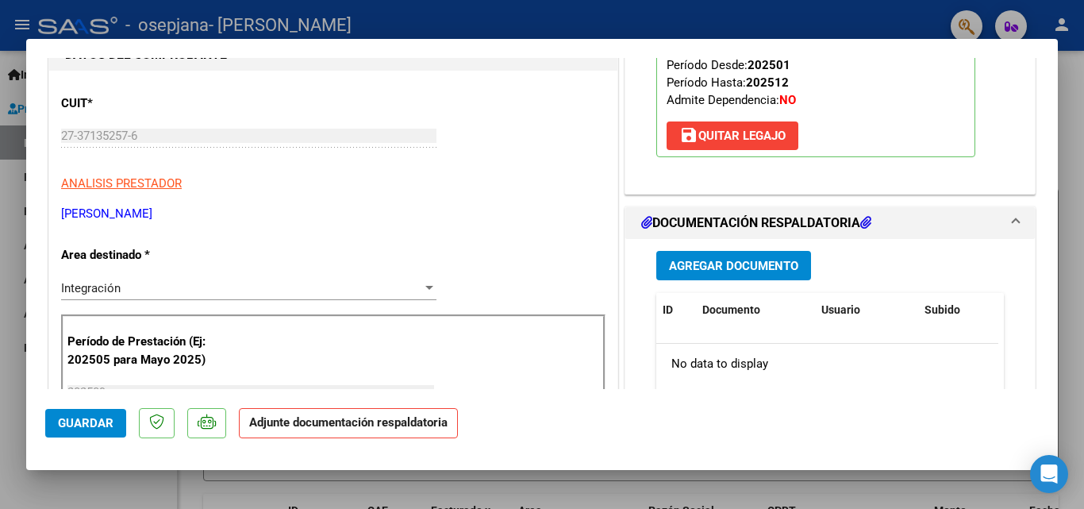
scroll to position [239, 0]
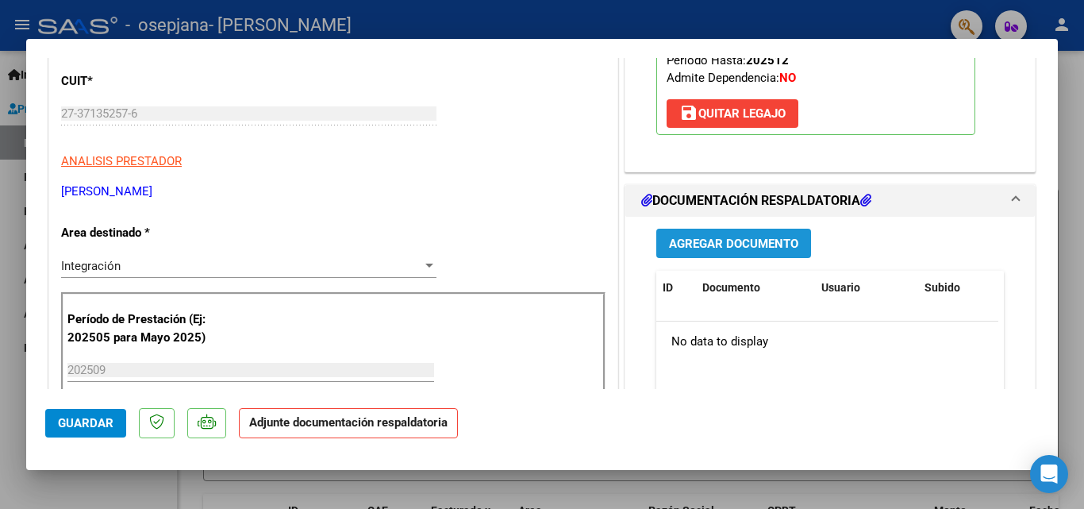
click at [743, 251] on span "Agregar Documento" at bounding box center [733, 243] width 129 height 14
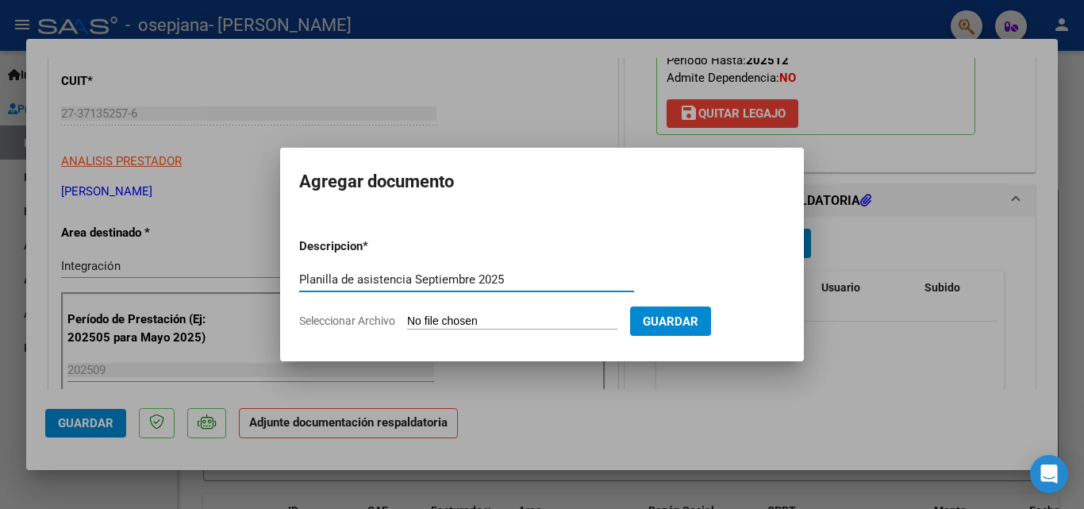
type input "Planilla de asistencia Septiembre 2025"
click at [462, 321] on input "Seleccionar Archivo" at bounding box center [512, 321] width 210 height 15
type input "C:\fakepath\planilla [PERSON_NAME] septiembre.pdf"
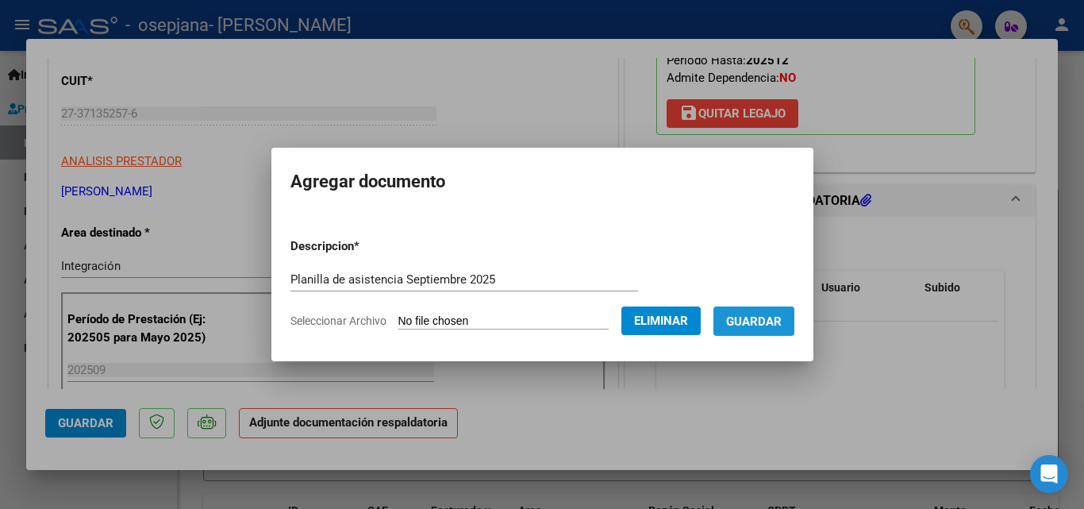
click at [745, 328] on button "Guardar" at bounding box center [753, 320] width 81 height 29
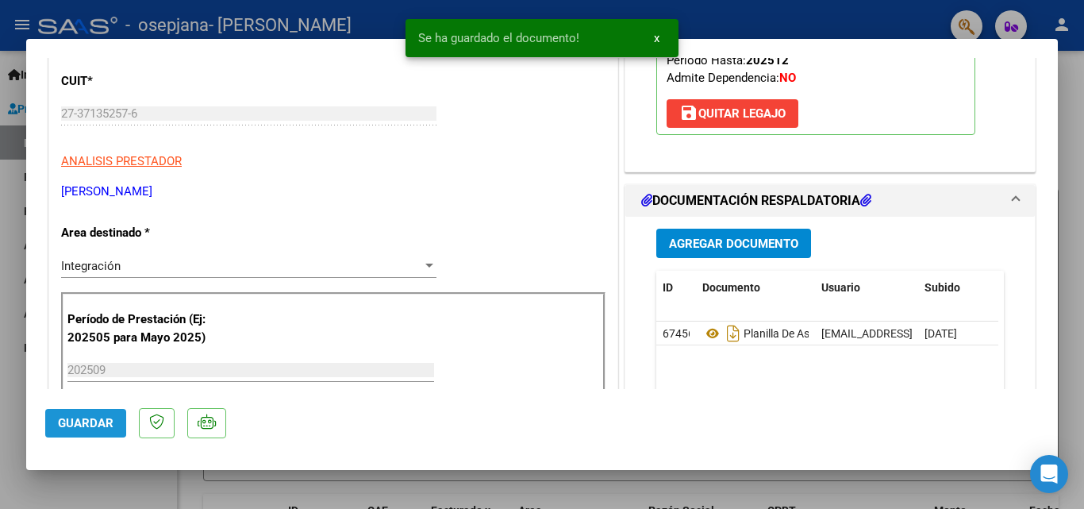
click at [67, 420] on span "Guardar" at bounding box center [86, 423] width 56 height 14
click at [160, 486] on div at bounding box center [542, 254] width 1084 height 509
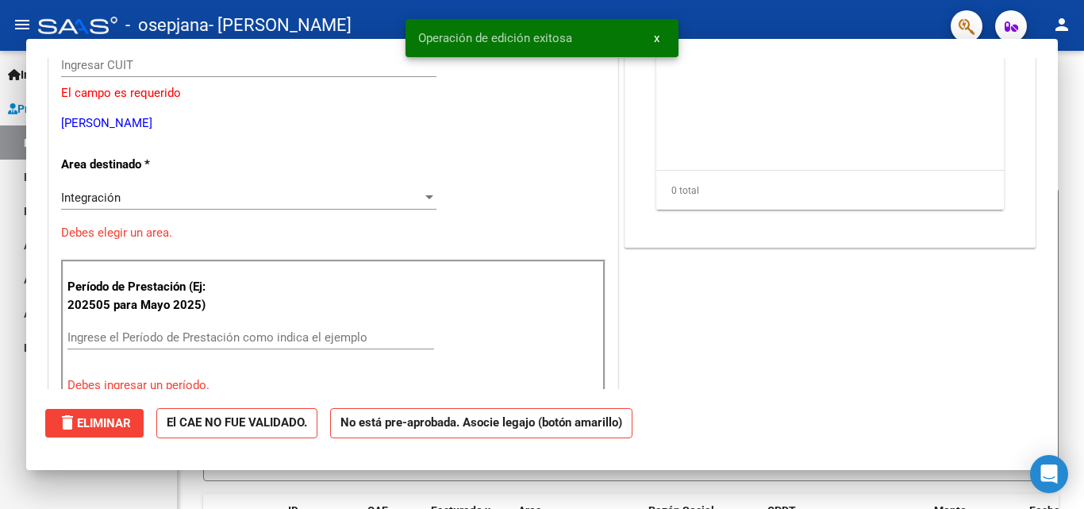
scroll to position [0, 0]
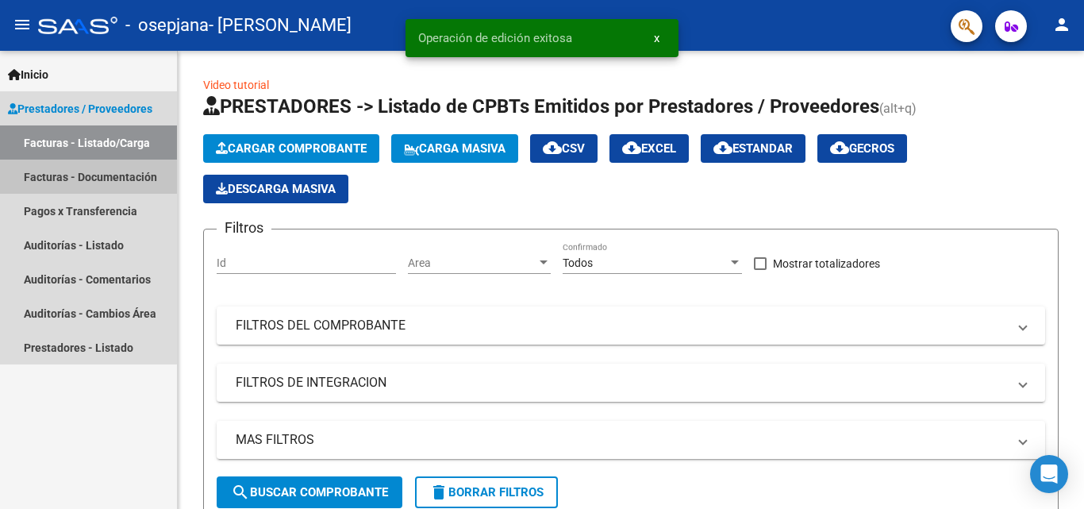
click at [74, 169] on link "Facturas - Documentación" at bounding box center [88, 176] width 177 height 34
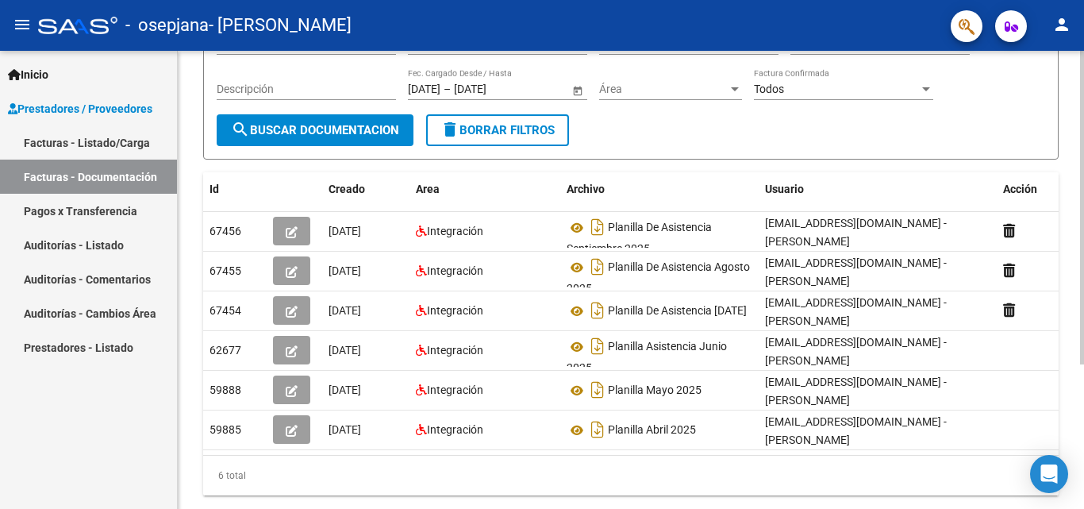
scroll to position [163, 0]
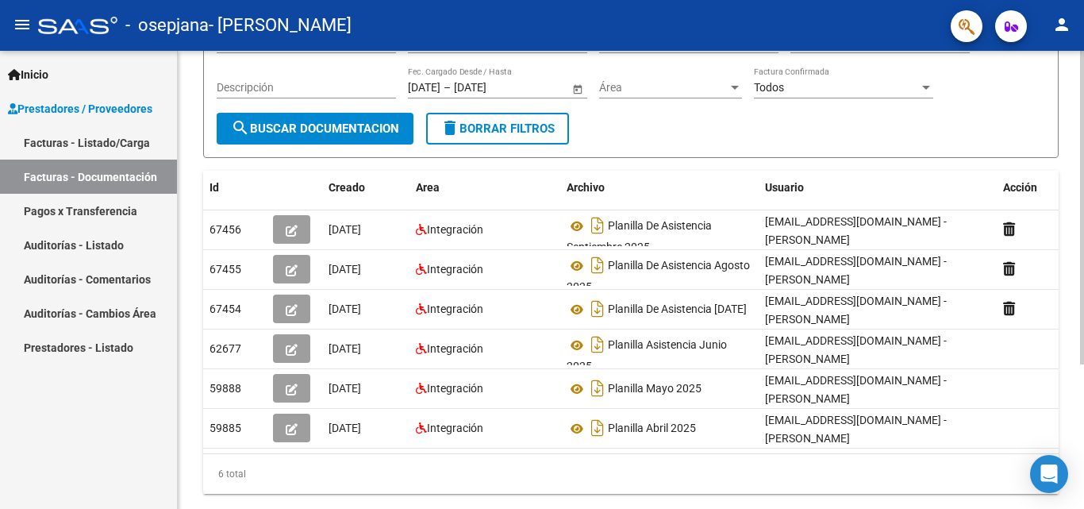
click at [1083, 189] on div at bounding box center [1082, 325] width 4 height 313
click at [78, 212] on link "Pagos x Transferencia" at bounding box center [88, 211] width 177 height 34
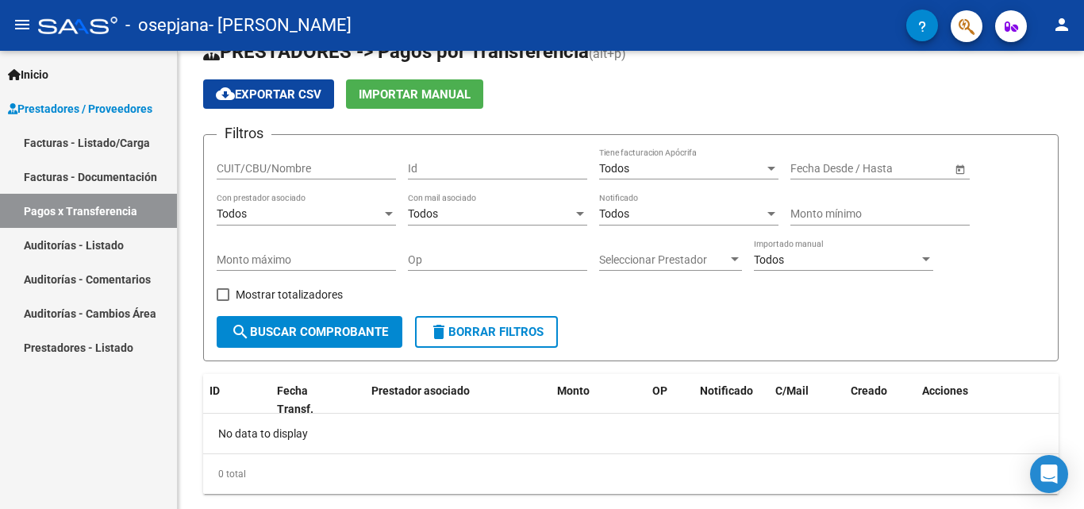
scroll to position [73, 0]
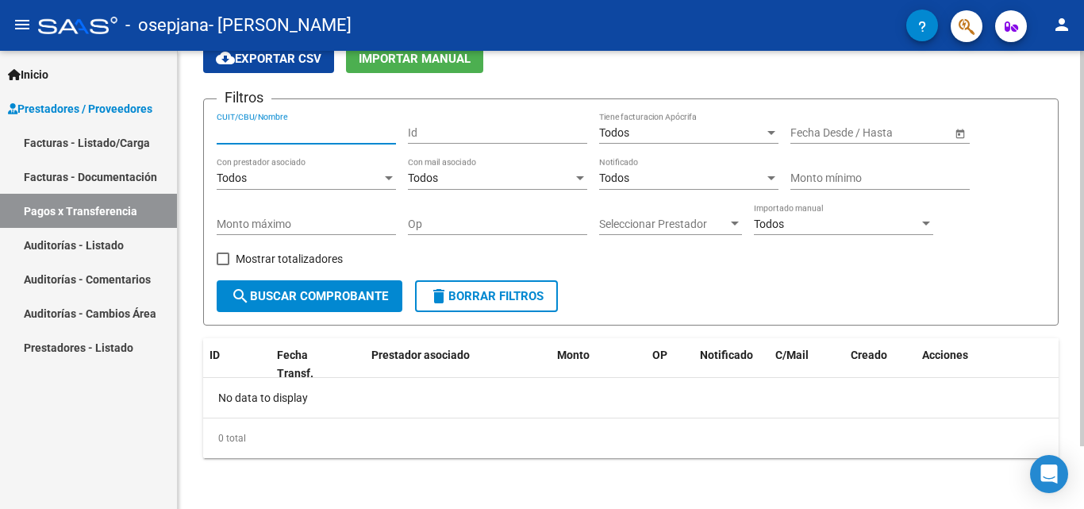
click at [280, 133] on input "CUIT/CBU/Nombre" at bounding box center [306, 132] width 179 height 13
